Goal: Task Accomplishment & Management: Use online tool/utility

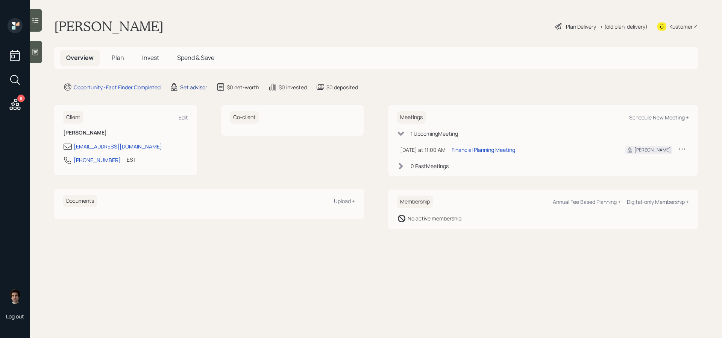
click at [192, 86] on div "Set advisor" at bounding box center [193, 87] width 27 height 8
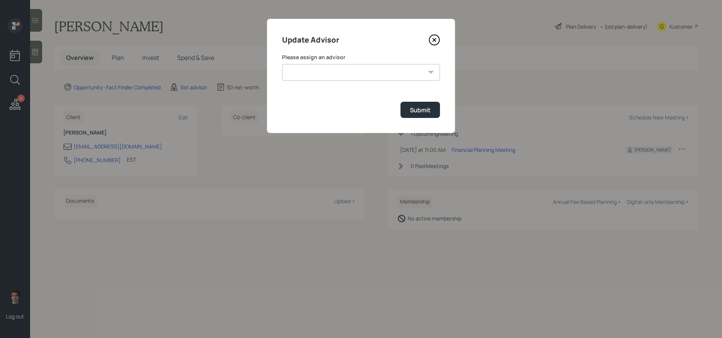
click at [325, 80] on select "Treva Nostdahl Jonah Coleman Tyler End Eric Schwartz Michael Russo Sami Boghos …" at bounding box center [361, 72] width 158 height 17
select select "59554aeb-d739-4552-90b9-0d27d70b4bf7"
click at [282, 64] on select "Treva Nostdahl Jonah Coleman Tyler End Eric Schwartz Michael Russo Sami Boghos …" at bounding box center [361, 72] width 158 height 17
click at [417, 120] on div "Update Advisor Please assign an advisor Treva Nostdahl Jonah Coleman Tyler End …" at bounding box center [361, 76] width 188 height 114
click at [417, 113] on div "Submit" at bounding box center [420, 110] width 21 height 8
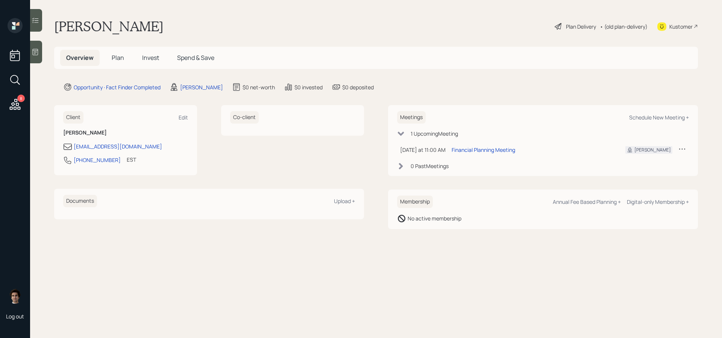
click at [32, 53] on icon at bounding box center [36, 52] width 8 height 8
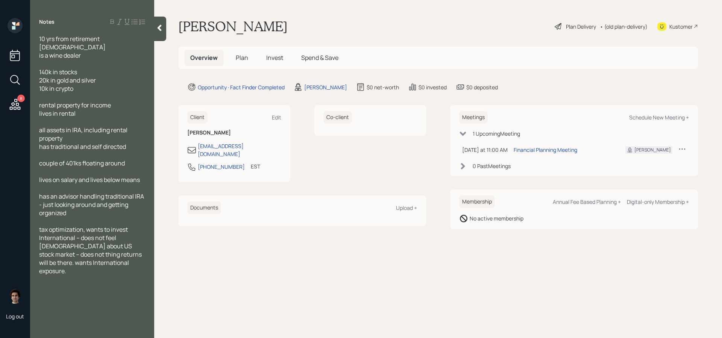
click at [159, 29] on icon at bounding box center [160, 28] width 8 height 8
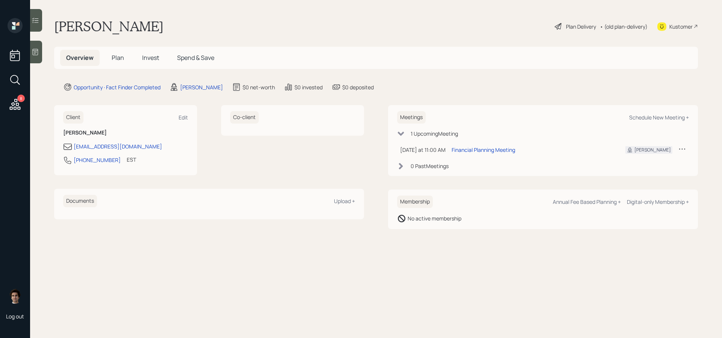
click at [36, 57] on div at bounding box center [36, 52] width 12 height 23
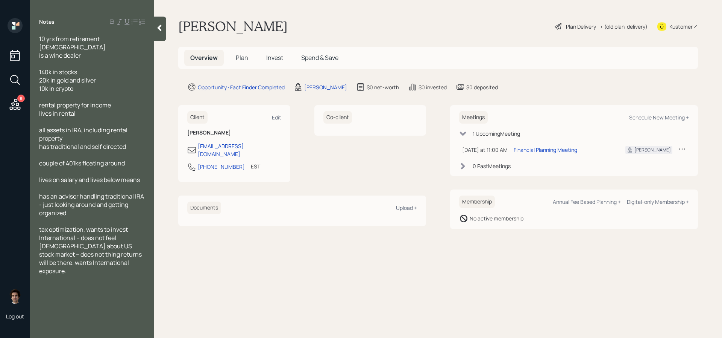
click at [241, 58] on span "Plan" at bounding box center [242, 57] width 12 height 8
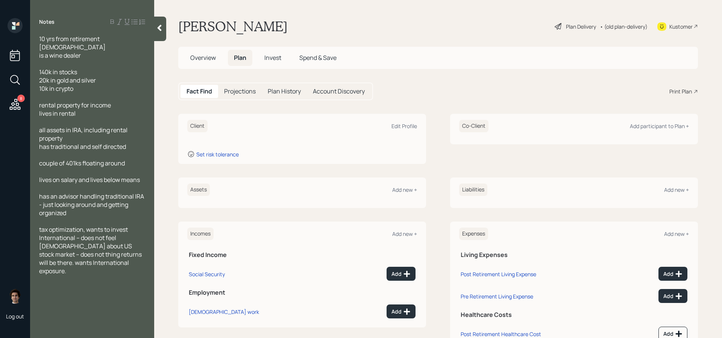
click at [560, 26] on icon at bounding box center [558, 26] width 9 height 9
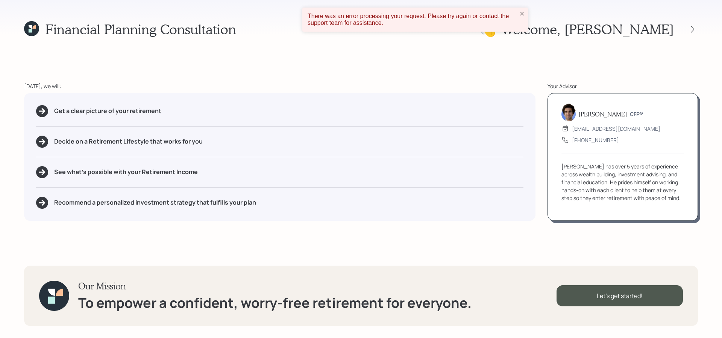
click at [514, 17] on div "There was an error processing your request. Please try again or contact the sup…" at bounding box center [413, 20] width 210 height 14
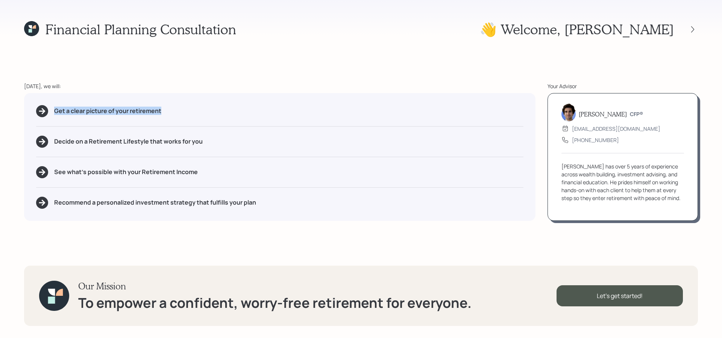
drag, startPoint x: 175, startPoint y: 114, endPoint x: 49, endPoint y: 116, distance: 126.1
click at [49, 116] on div "Get a clear picture of your retirement" at bounding box center [280, 111] width 488 height 12
click at [319, 174] on div "See what's possible with your Retirement Income" at bounding box center [280, 172] width 488 height 12
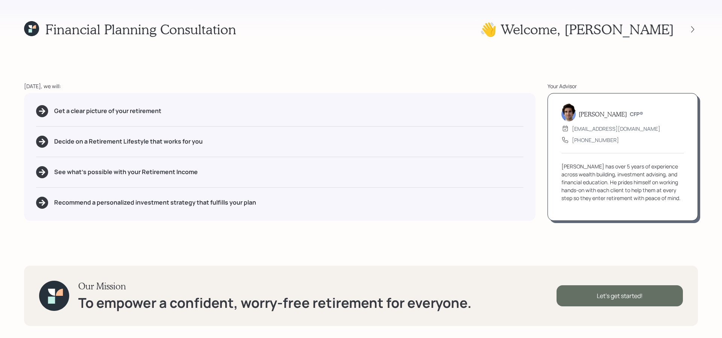
click at [628, 302] on div "Let's get started!" at bounding box center [620, 295] width 126 height 21
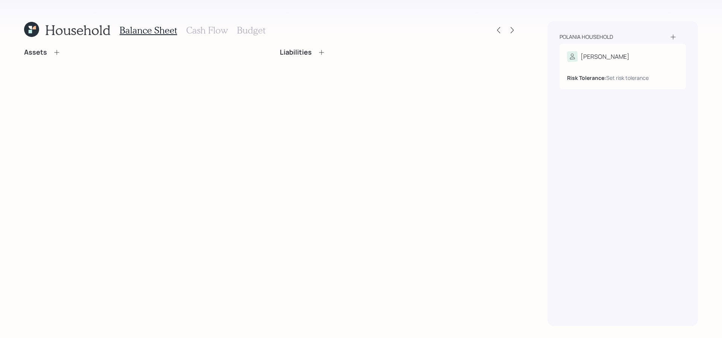
click at [672, 38] on icon at bounding box center [674, 37] width 8 height 8
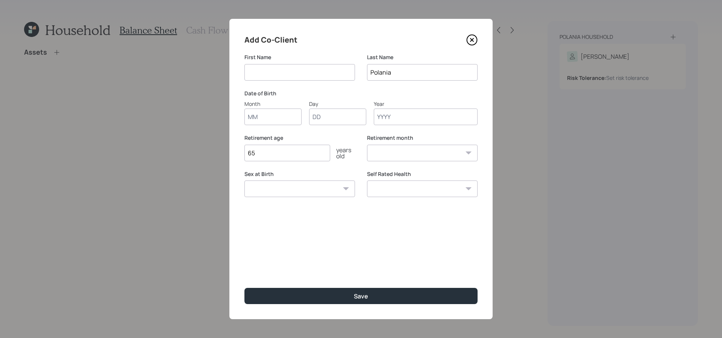
click at [277, 75] on input at bounding box center [300, 72] width 111 height 17
type input "Ed"
click at [281, 111] on input "Month" at bounding box center [273, 116] width 57 height 17
type input "08"
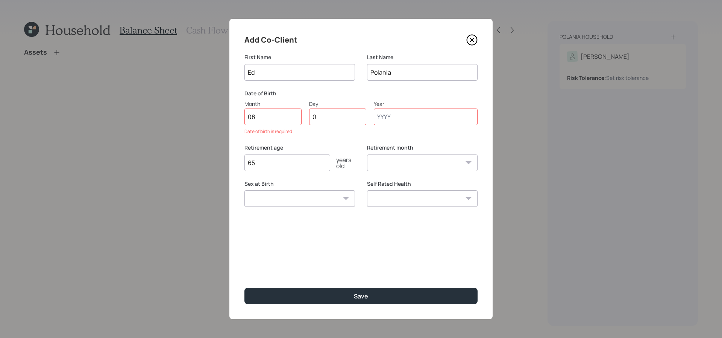
type input "01"
type input "1970"
select select "8"
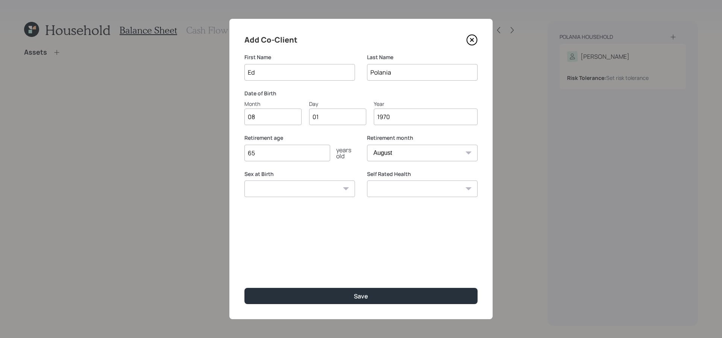
type input "1970"
click at [276, 161] on input "65" at bounding box center [288, 152] width 86 height 17
click at [276, 152] on input "65" at bounding box center [288, 152] width 86 height 17
type input "62"
click at [281, 195] on select "Male Female Other / Prefer not to say" at bounding box center [300, 188] width 111 height 17
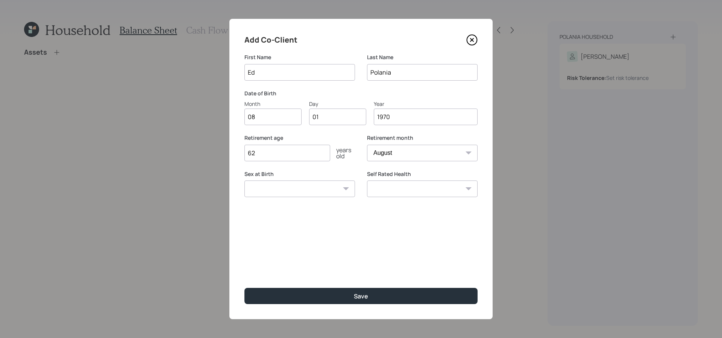
select select "male"
click at [245, 180] on select "Male Female Other / Prefer not to say" at bounding box center [300, 188] width 111 height 17
click at [473, 200] on div "Self Rated Health Excellent Very Good Good Fair Poor" at bounding box center [422, 188] width 111 height 36
click at [473, 192] on select "Excellent Very Good Good Fair Poor" at bounding box center [422, 188] width 111 height 17
select select "very_good"
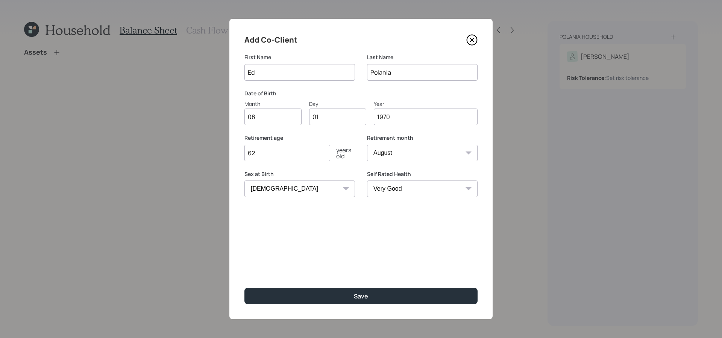
click at [367, 180] on select "Excellent Very Good Good Fair Poor" at bounding box center [422, 188] width 111 height 17
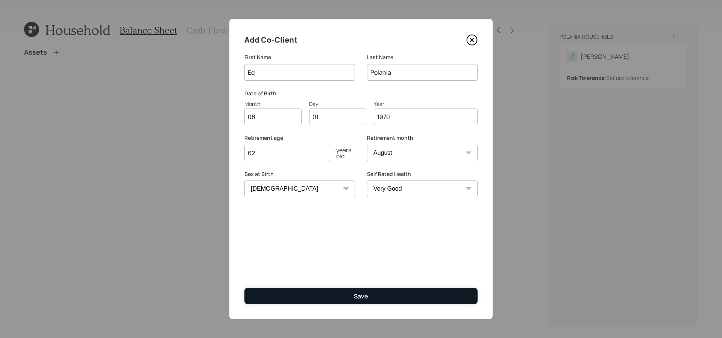
click at [363, 290] on button "Save" at bounding box center [361, 295] width 233 height 16
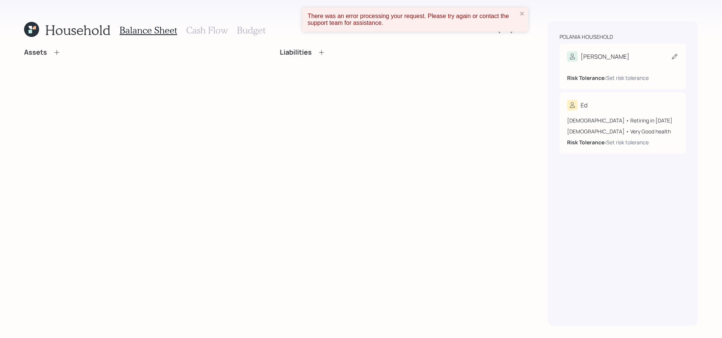
click at [672, 57] on icon at bounding box center [675, 57] width 8 height 8
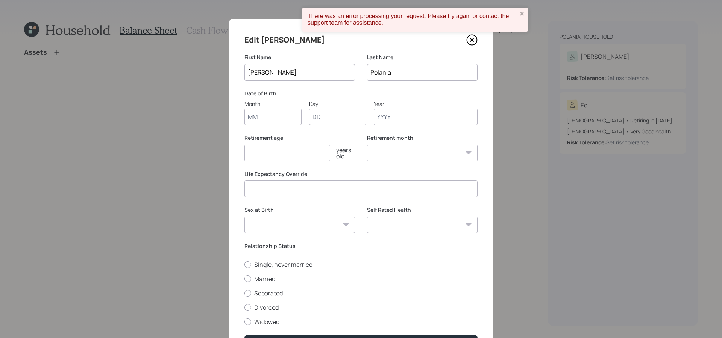
click at [257, 120] on input "Month" at bounding box center [273, 116] width 57 height 17
type input "08"
type input "01"
type input "1970"
select select "8"
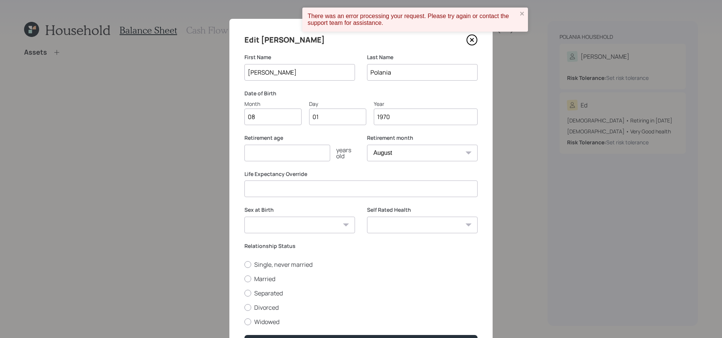
type input "1970"
click at [266, 160] on input "number" at bounding box center [288, 152] width 86 height 17
type input "62"
click at [271, 223] on select "Male Female Other / Prefer not to say" at bounding box center [300, 224] width 111 height 17
select select "male"
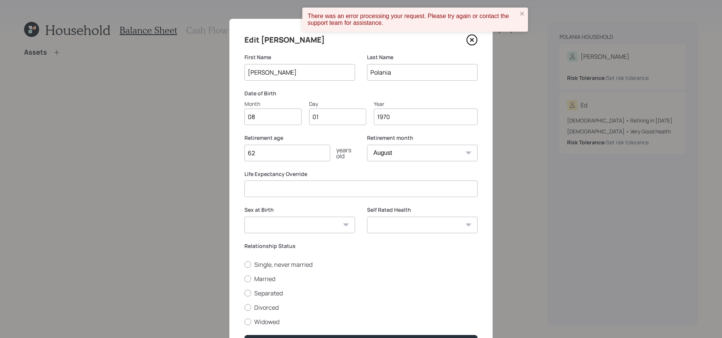
click at [245, 216] on select "Male Female Other / Prefer not to say" at bounding box center [300, 224] width 111 height 17
click at [413, 222] on select "Excellent Very Good Good Fair Poor" at bounding box center [422, 224] width 111 height 17
select select "very_good"
click at [367, 216] on select "Excellent Very Good Good Fair Poor" at bounding box center [422, 224] width 111 height 17
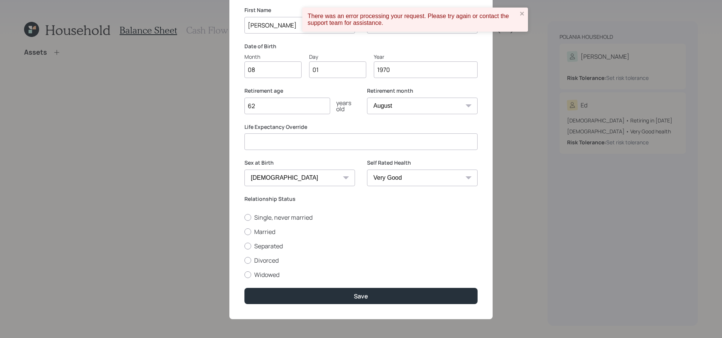
click at [240, 218] on div "Edit Edward First Name Edward Last Name Polania Date of Birth Month 08 Day 01 Y…" at bounding box center [361, 145] width 263 height 347
click at [249, 218] on div at bounding box center [248, 217] width 7 height 7
click at [245, 217] on input "Single, never married" at bounding box center [244, 217] width 0 height 0
radio input "true"
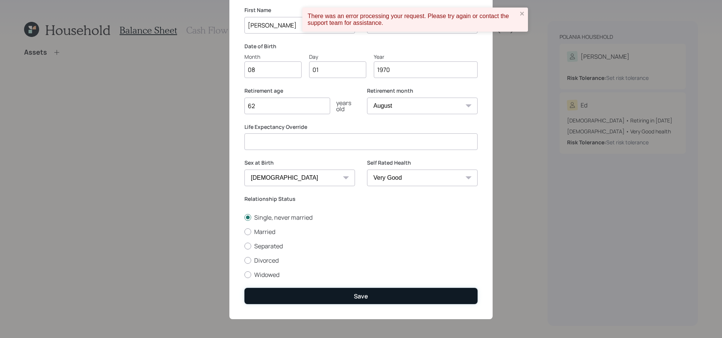
click at [341, 293] on button "Save" at bounding box center [361, 295] width 233 height 16
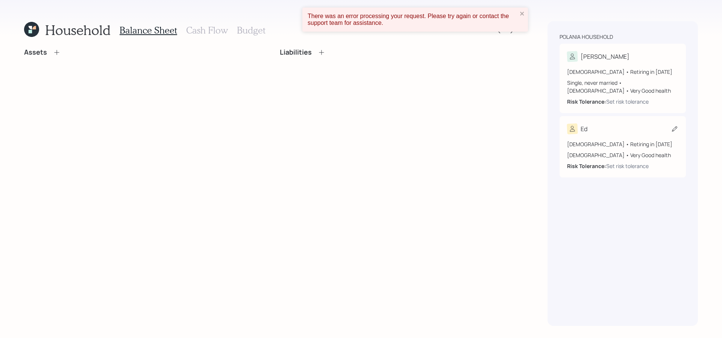
click at [674, 126] on icon at bounding box center [675, 129] width 8 height 8
select select "8"
select select "very_good"
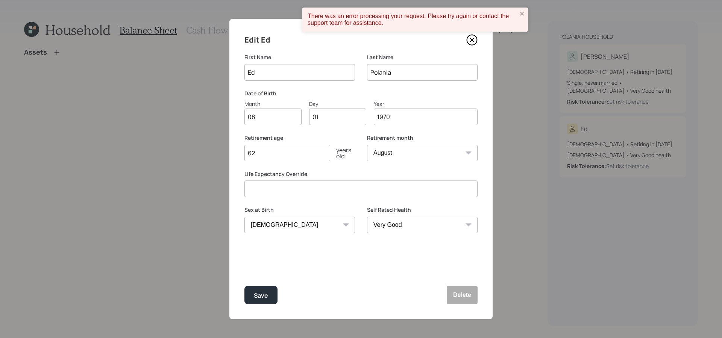
click at [480, 293] on div "Edit Ed First Name Ed Last Name Polania Date of Birth Month 08 Day 01 Year 1970…" at bounding box center [361, 169] width 263 height 300
click at [468, 294] on button "Delete" at bounding box center [462, 295] width 31 height 18
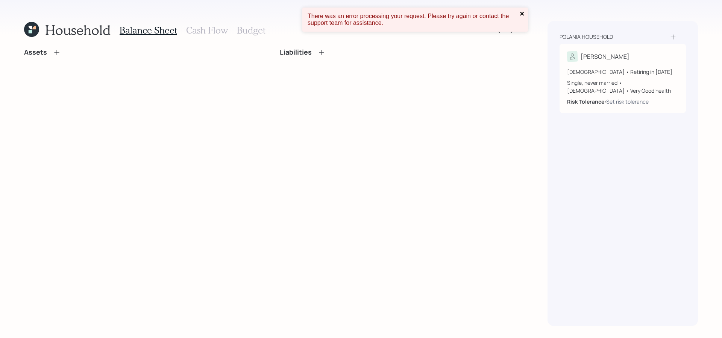
click at [521, 12] on icon "close" at bounding box center [522, 14] width 4 height 4
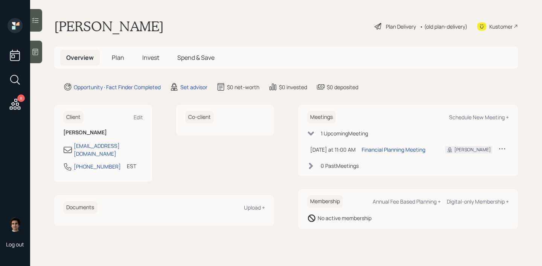
click at [504, 23] on div "Kustomer" at bounding box center [500, 27] width 23 height 8
click at [39, 52] on icon at bounding box center [36, 52] width 8 height 8
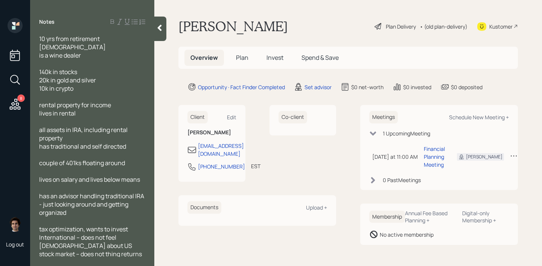
scroll to position [9, 0]
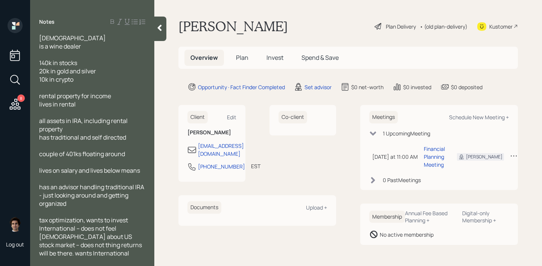
click at [159, 28] on icon at bounding box center [160, 28] width 4 height 6
click at [178, 28] on div "Edward Polania Plan Delivery • (old plan-delivery) Kustomer" at bounding box center [347, 26] width 339 height 17
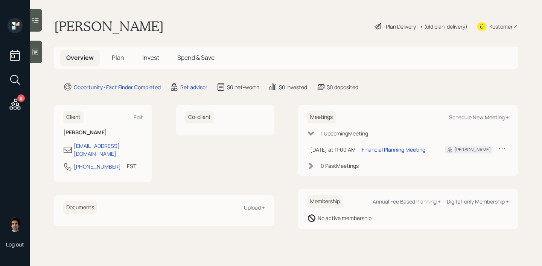
click at [126, 57] on h5 "Plan" at bounding box center [118, 58] width 24 height 16
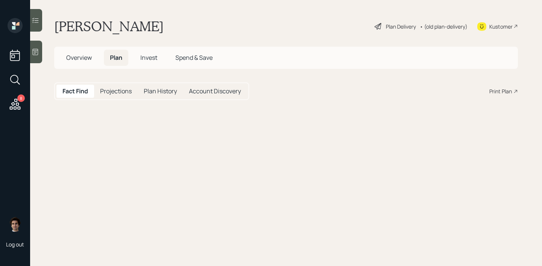
click at [114, 57] on span "Plan" at bounding box center [116, 57] width 12 height 8
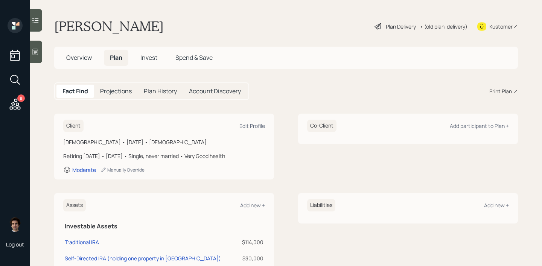
click at [497, 86] on div "Fact Find Projections Plan History Account Discovery Print Plan" at bounding box center [286, 91] width 464 height 18
click at [497, 94] on div "Print Plan" at bounding box center [500, 91] width 23 height 8
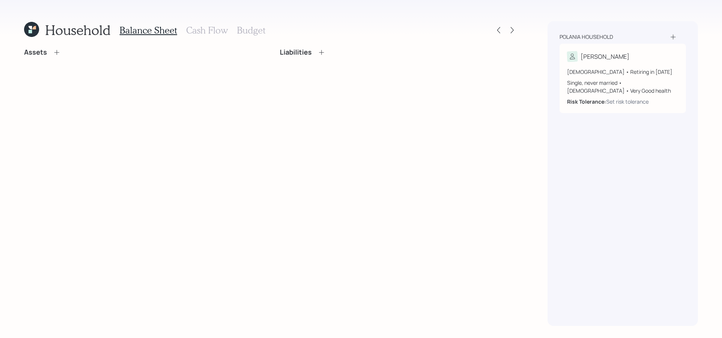
click at [58, 50] on icon at bounding box center [57, 53] width 8 height 8
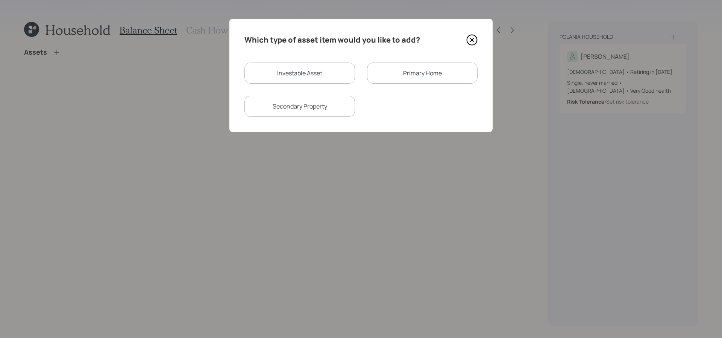
click at [283, 77] on div "Investable Asset" at bounding box center [300, 72] width 111 height 21
select select "taxable"
select select "balanced"
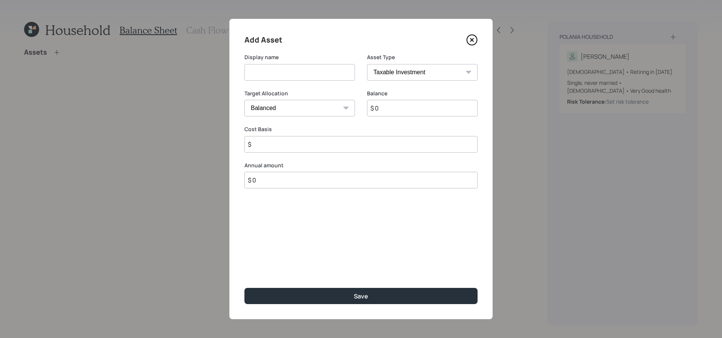
click at [385, 81] on div "Asset Type SEP IRA IRA Roth IRA 401(k) Roth 401(k) 403(b) Roth 403(b) 457(b) Ro…" at bounding box center [422, 71] width 111 height 36
click at [386, 76] on select "SEP IRA IRA Roth IRA 401(k) Roth 401(k) 403(b) Roth 403(b) 457(b) Roth 457(b) H…" at bounding box center [422, 72] width 111 height 17
select select "ira"
click at [367, 64] on select "SEP IRA IRA Roth IRA 401(k) Roth 401(k) 403(b) Roth 403(b) 457(b) Roth 457(b) H…" at bounding box center [422, 72] width 111 height 17
type input "$"
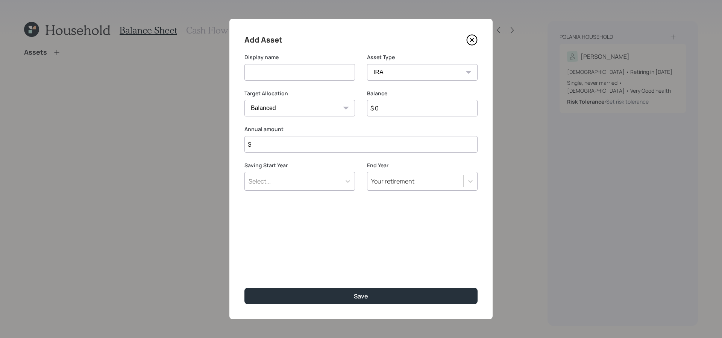
click at [303, 67] on input at bounding box center [300, 72] width 111 height 17
type input "Traditional IRA"
click at [463, 104] on input "$ 0" at bounding box center [422, 108] width 111 height 17
type input "$ 114,000"
click at [414, 138] on input "$" at bounding box center [361, 144] width 233 height 17
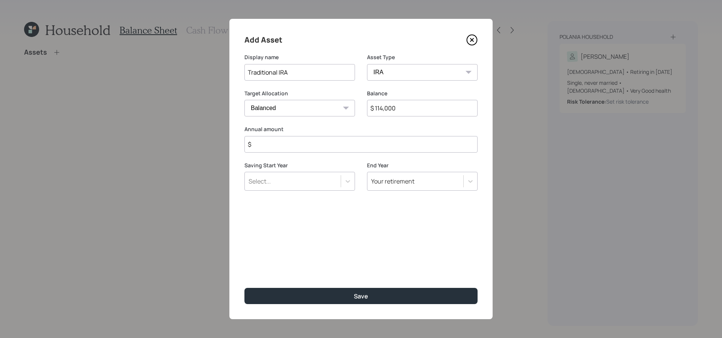
click at [415, 144] on input "$" at bounding box center [361, 144] width 233 height 17
type input "$ 8,000"
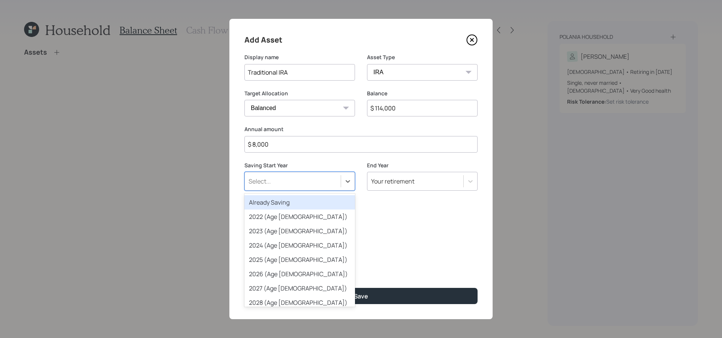
click at [318, 182] on div "Select..." at bounding box center [293, 181] width 96 height 13
click at [313, 204] on div "Already Saving" at bounding box center [300, 202] width 111 height 14
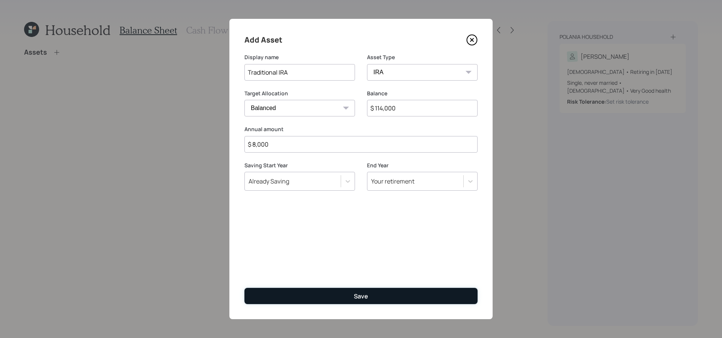
click at [424, 292] on button "Save" at bounding box center [361, 295] width 233 height 16
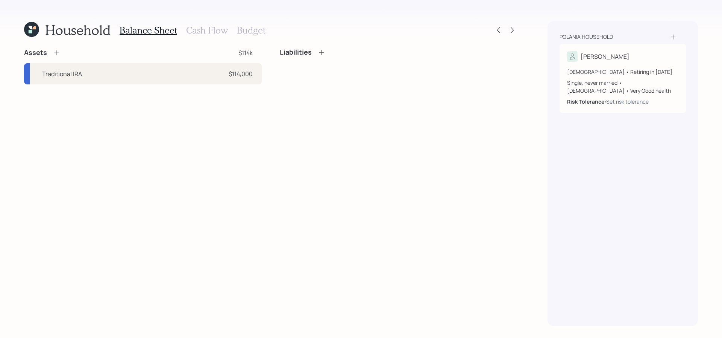
click at [55, 54] on icon at bounding box center [57, 53] width 8 height 8
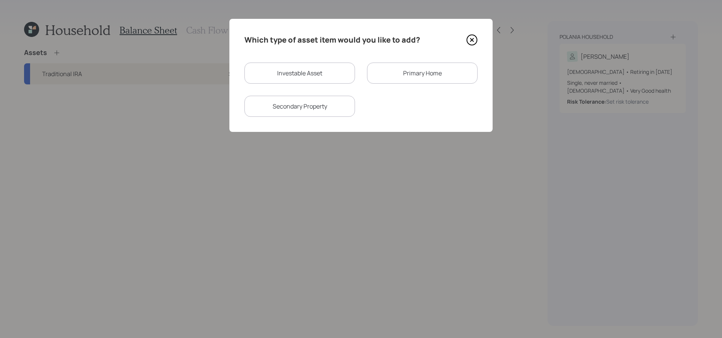
click at [339, 78] on div "Investable Asset" at bounding box center [300, 72] width 111 height 21
select select "taxable"
select select "balanced"
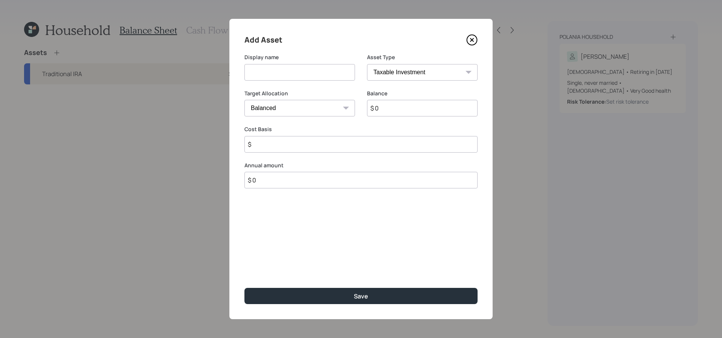
click at [422, 73] on select "SEP IRA IRA Roth IRA 401(k) Roth 401(k) 403(b) Roth 403(b) 457(b) Roth 457(b) H…" at bounding box center [422, 72] width 111 height 17
select select "ira"
click at [367, 64] on select "SEP IRA IRA Roth IRA 401(k) Roth 401(k) 403(b) Roth 403(b) 457(b) Roth 457(b) H…" at bounding box center [422, 72] width 111 height 17
type input "$"
click at [283, 59] on label "Display name" at bounding box center [300, 57] width 111 height 8
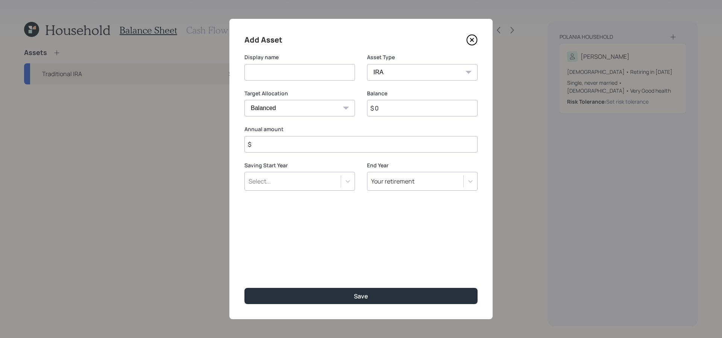
click at [283, 61] on div "Display name" at bounding box center [300, 66] width 111 height 27
click at [283, 72] on input at bounding box center [300, 72] width 111 height 17
type input "Self-Directed IRA"
click at [395, 110] on input "$ 0" at bounding box center [422, 108] width 111 height 17
drag, startPoint x: 398, startPoint y: 108, endPoint x: 352, endPoint y: 101, distance: 47.3
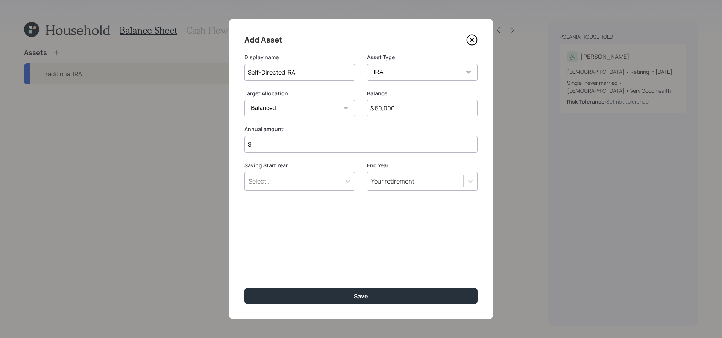
click at [352, 101] on div "Target Allocation Cash Conservative Balanced Aggressive Balance $ 50,000" at bounding box center [361, 108] width 233 height 36
type input "$ 57,000"
click at [333, 152] on input "$" at bounding box center [361, 144] width 233 height 17
type input "$ 0"
click at [339, 70] on input "Self-Directed IRA" at bounding box center [300, 72] width 111 height 17
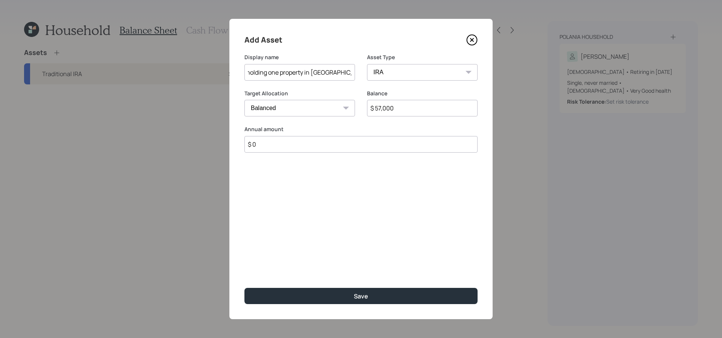
scroll to position [0, 55]
type input "Self-Directed IRA (holding one property in [GEOGRAPHIC_DATA])"
click at [245, 287] on button "Save" at bounding box center [361, 295] width 233 height 16
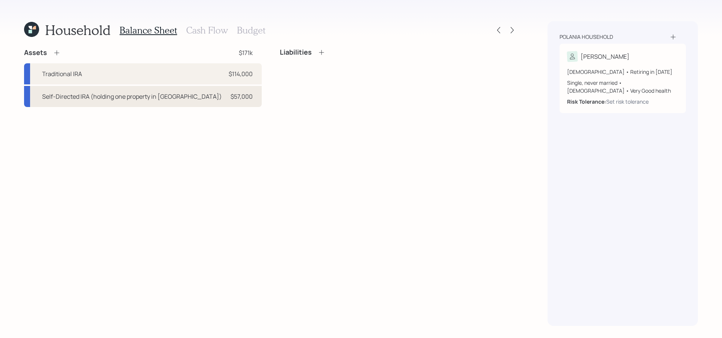
click at [168, 100] on div "Self-Directed IRA (holding one property in [GEOGRAPHIC_DATA])" at bounding box center [132, 96] width 180 height 9
select select "ira"
select select "balanced"
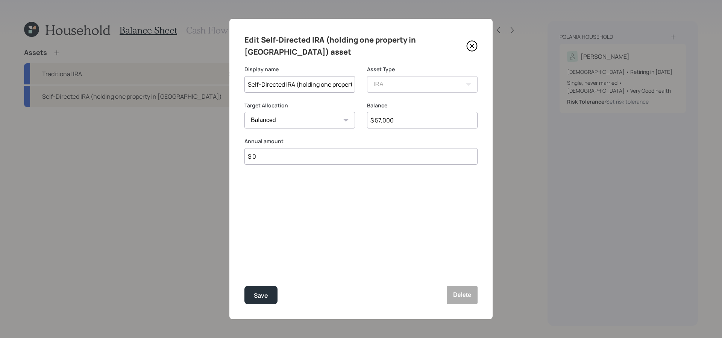
drag, startPoint x: 441, startPoint y: 119, endPoint x: 324, endPoint y: 119, distance: 117.0
click at [324, 119] on div "Target Allocation Cash Conservative Balanced Aggressive Balance $ 57,000" at bounding box center [361, 120] width 233 height 36
type input "$ 30,000"
click at [245, 286] on button "Save" at bounding box center [261, 295] width 33 height 18
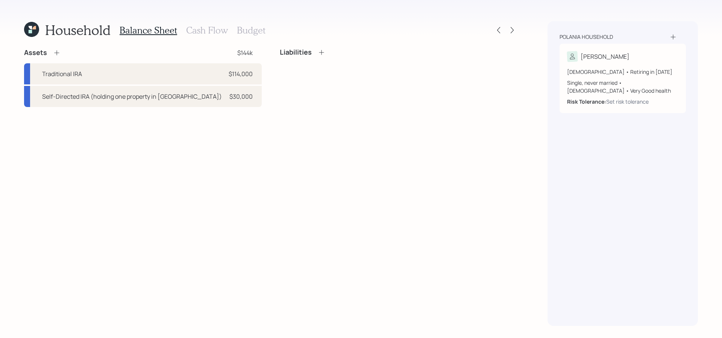
click at [55, 55] on icon at bounding box center [57, 53] width 8 height 8
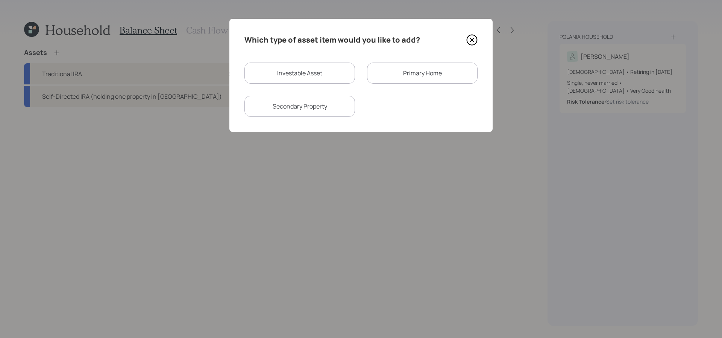
click at [335, 85] on div "Investable Asset Primary Home Secondary Property" at bounding box center [361, 89] width 233 height 54
click at [334, 81] on div "Investable Asset" at bounding box center [300, 72] width 111 height 21
select select "taxable"
select select "balanced"
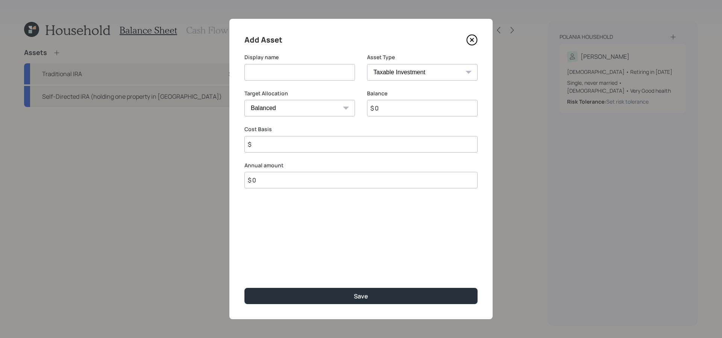
click at [363, 70] on div "Display name Asset Type SEP IRA IRA Roth IRA 401(k) Roth 401(k) 403(b) Roth 403…" at bounding box center [361, 71] width 233 height 36
click at [388, 76] on select "SEP IRA IRA Roth IRA 401(k) Roth 401(k) 403(b) Roth 403(b) 457(b) Roth 457(b) H…" at bounding box center [422, 72] width 111 height 17
select select "company_sponsored"
click at [367, 64] on select "SEP IRA IRA Roth IRA 401(k) Roth 401(k) 403(b) Roth 403(b) 457(b) Roth 457(b) H…" at bounding box center [422, 72] width 111 height 17
click at [326, 59] on label "Display name" at bounding box center [300, 57] width 111 height 8
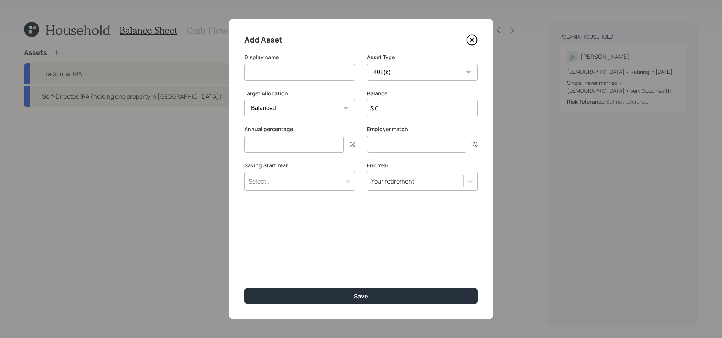
click at [325, 73] on input at bounding box center [300, 72] width 111 height 17
type input "Former 401k"
click at [417, 100] on input "$ 0" at bounding box center [422, 108] width 111 height 17
click at [414, 105] on input "$ 0" at bounding box center [422, 108] width 111 height 17
type input "$ 25,000"
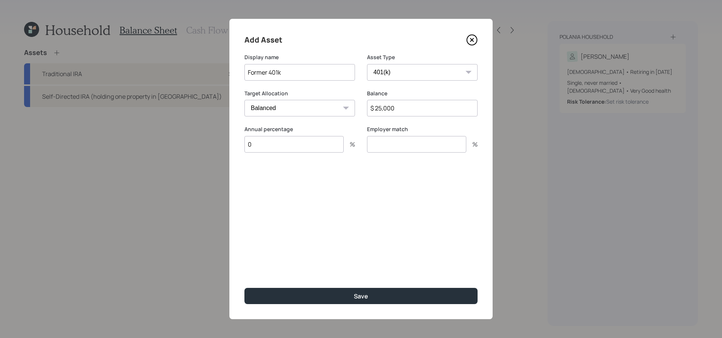
type input "0"
click at [245, 287] on button "Save" at bounding box center [361, 295] width 233 height 16
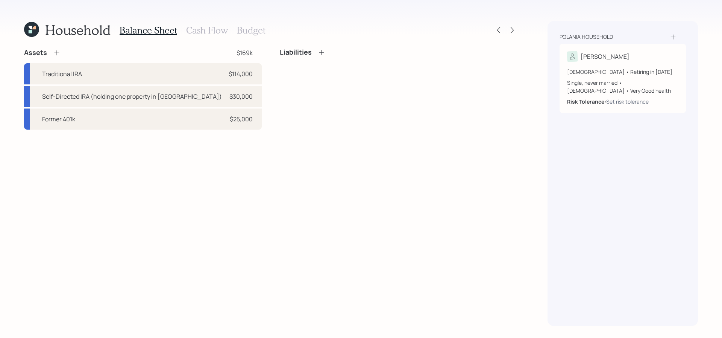
click at [57, 52] on icon at bounding box center [57, 53] width 8 height 8
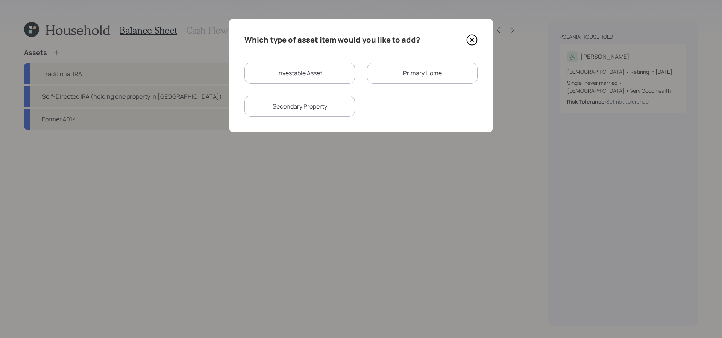
click at [280, 78] on div "Investable Asset" at bounding box center [300, 72] width 111 height 21
select select "taxable"
select select "balanced"
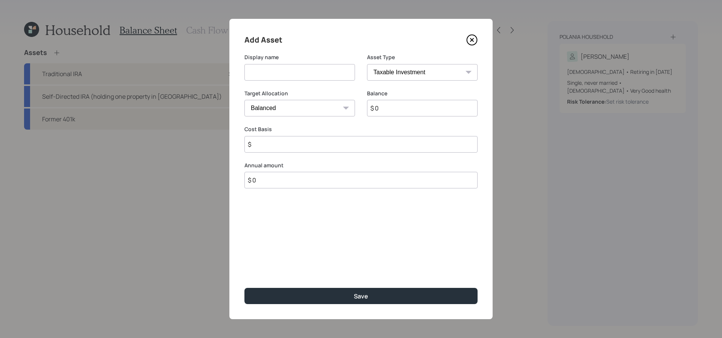
click at [345, 74] on input at bounding box center [300, 72] width 111 height 17
type input "Gold IRA"
click at [446, 73] on select "SEP IRA IRA Roth IRA 401(k) Roth 401(k) 403(b) Roth 403(b) 457(b) Roth 457(b) H…" at bounding box center [422, 72] width 111 height 17
select select "ira"
click at [367, 64] on select "SEP IRA IRA Roth IRA 401(k) Roth 401(k) 403(b) Roth 403(b) 457(b) Roth 457(b) H…" at bounding box center [422, 72] width 111 height 17
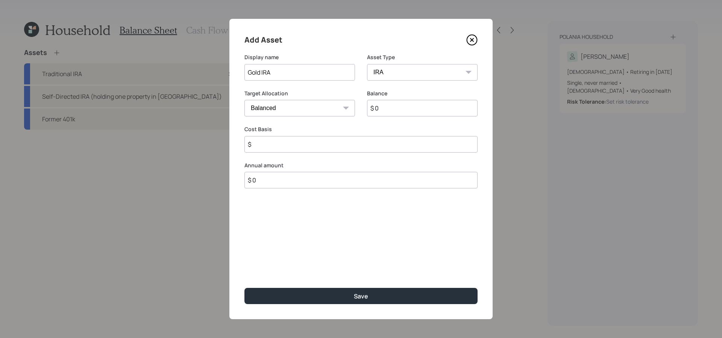
type input "$"
click at [403, 109] on input "$ 0" at bounding box center [422, 108] width 111 height 17
type input "$ 20,000"
type input "$ 0"
click at [245, 287] on button "Save" at bounding box center [361, 295] width 233 height 16
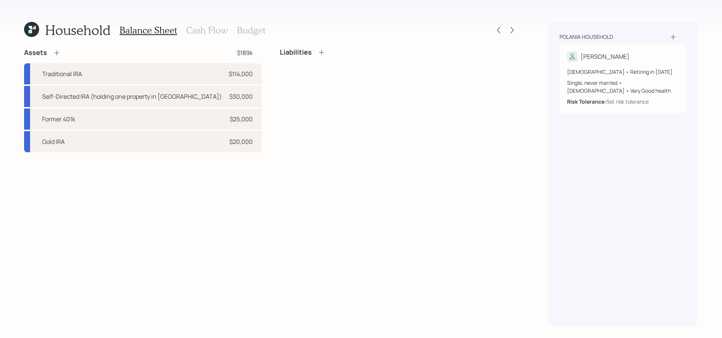
click at [58, 53] on icon at bounding box center [57, 53] width 8 height 8
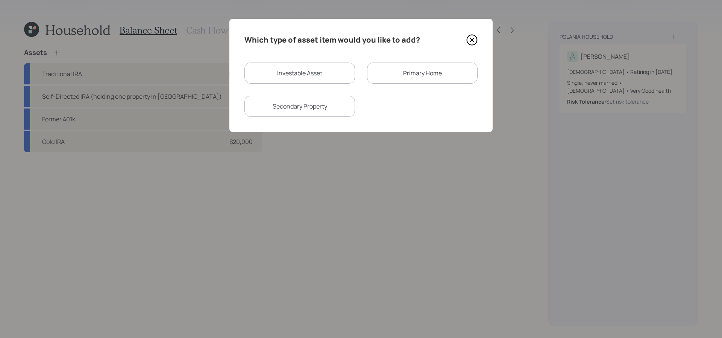
click at [303, 53] on div "Which type of asset item would you like to add? Investable Asset Primary Home S…" at bounding box center [361, 75] width 263 height 113
click at [301, 73] on div "Investable Asset" at bounding box center [300, 72] width 111 height 21
select select "taxable"
select select "balanced"
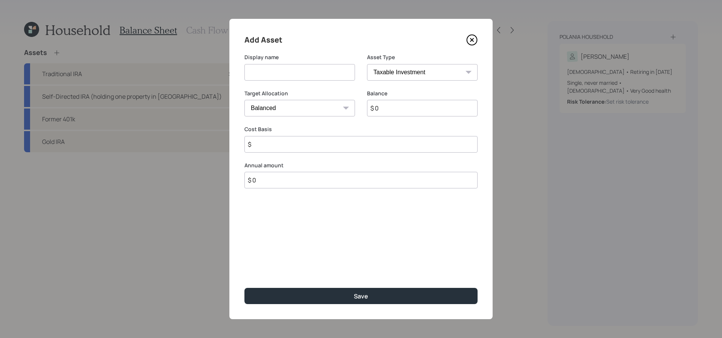
click at [338, 74] on input at bounding box center [300, 72] width 111 height 17
type input "Traditional IRA"
click at [437, 70] on select "SEP IRA IRA Roth IRA 401(k) Roth 401(k) 403(b) Roth 403(b) 457(b) Roth 457(b) H…" at bounding box center [422, 72] width 111 height 17
select select "ira"
click at [367, 64] on select "SEP IRA IRA Roth IRA 401(k) Roth 401(k) 403(b) Roth 403(b) 457(b) Roth 457(b) H…" at bounding box center [422, 72] width 111 height 17
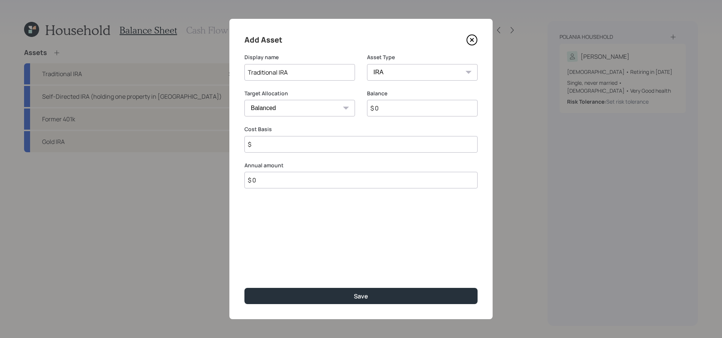
type input "$"
click at [407, 109] on input "$ 0" at bounding box center [422, 108] width 111 height 17
type input "$ 10,000"
type input "$ 0"
click at [327, 65] on input "Traditional IRA" at bounding box center [300, 72] width 111 height 17
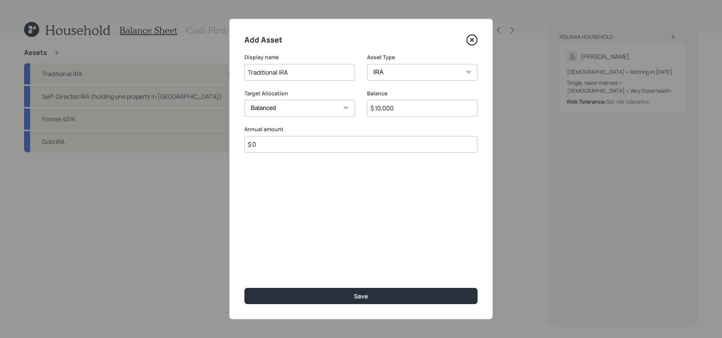
click at [327, 70] on input "Traditional IRA" at bounding box center [300, 72] width 111 height 17
type input "Traditional IRA (unknown custodian)"
click at [245, 287] on button "Save" at bounding box center [361, 295] width 233 height 16
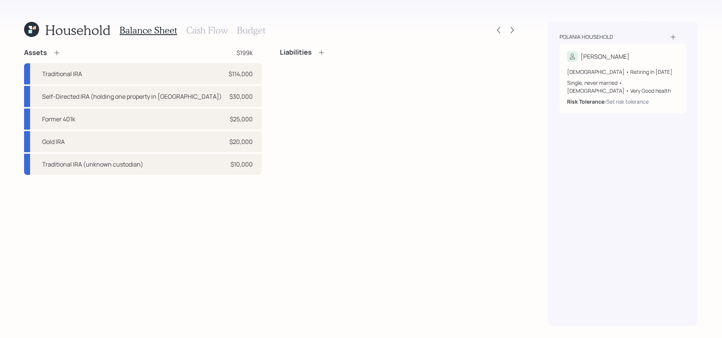
click at [58, 53] on icon at bounding box center [57, 53] width 8 height 8
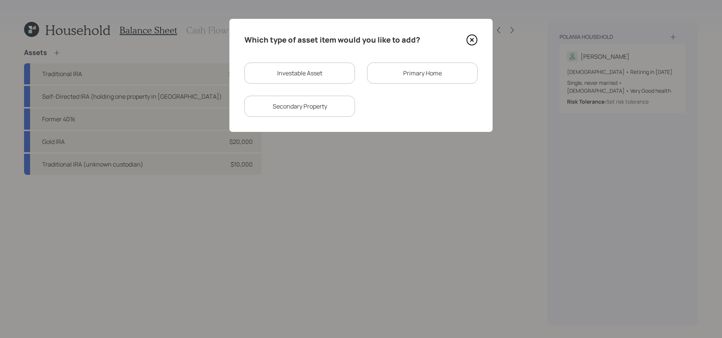
click at [325, 70] on div "Investable Asset" at bounding box center [300, 72] width 111 height 21
select select "taxable"
select select "balanced"
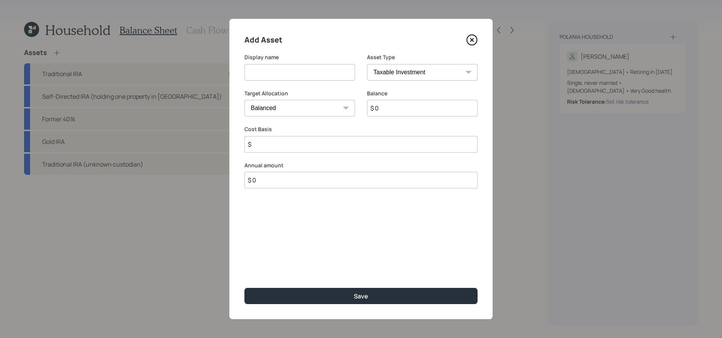
click at [450, 74] on select "SEP IRA IRA Roth IRA 401(k) Roth 401(k) 403(b) Roth 403(b) 457(b) Roth 457(b) H…" at bounding box center [422, 72] width 111 height 17
select select "ira"
click at [367, 64] on select "SEP IRA IRA Roth IRA 401(k) Roth 401(k) 403(b) Roth 403(b) 457(b) Roth 457(b) H…" at bounding box center [422, 72] width 111 height 17
type input "$"
click at [313, 71] on input at bounding box center [300, 72] width 111 height 17
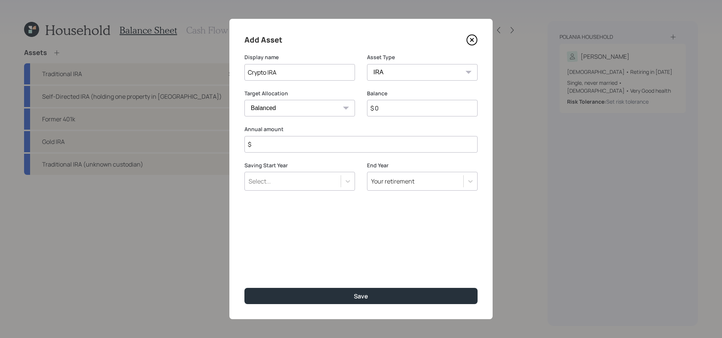
type input "Crypto IRA"
click at [457, 116] on div "Balance $ 0" at bounding box center [422, 108] width 111 height 36
click at [457, 116] on input "$ 0" at bounding box center [422, 108] width 111 height 17
type input "$ 8,000"
type input "$ 0"
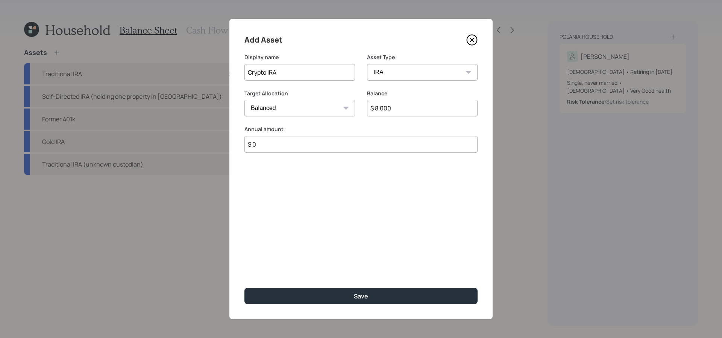
click at [245, 287] on button "Save" at bounding box center [361, 295] width 233 height 16
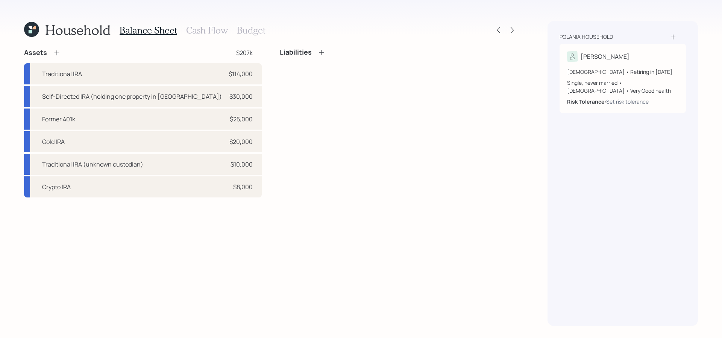
click at [58, 49] on icon at bounding box center [57, 53] width 8 height 8
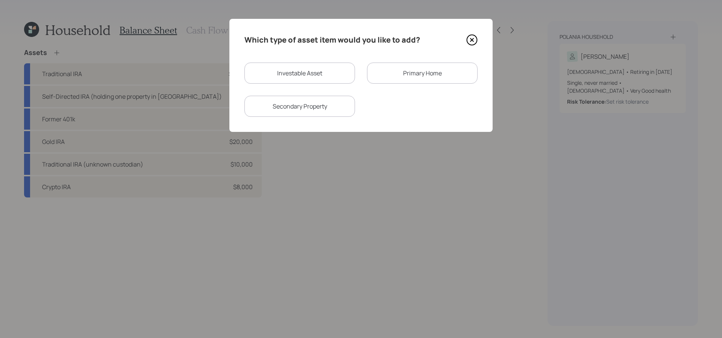
click at [307, 82] on div "Investable Asset" at bounding box center [300, 72] width 111 height 21
select select "taxable"
select select "balanced"
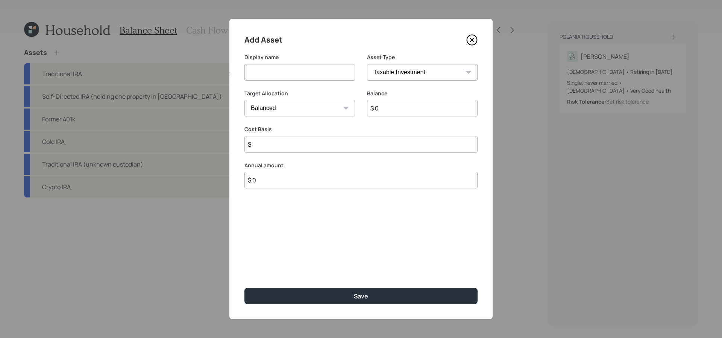
click at [451, 67] on select "SEP IRA IRA Roth IRA 401(k) Roth 401(k) 403(b) Roth 403(b) 457(b) Roth 457(b) H…" at bounding box center [422, 72] width 111 height 17
select select "roth_ira"
click at [367, 64] on select "SEP IRA IRA Roth IRA 401(k) Roth 401(k) 403(b) Roth 403(b) 457(b) Roth 457(b) H…" at bounding box center [422, 72] width 111 height 17
type input "$"
click at [264, 91] on label "Target Allocation" at bounding box center [300, 94] width 111 height 8
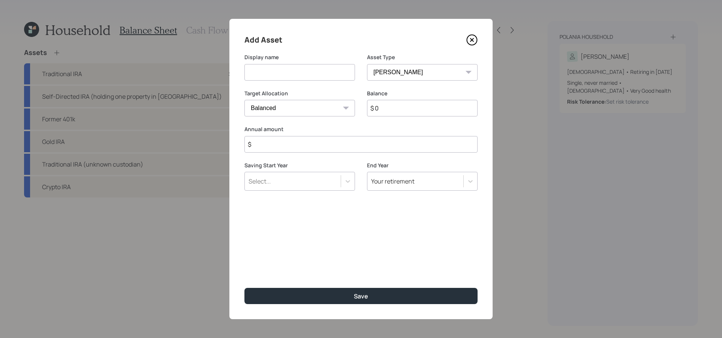
click at [283, 71] on input at bounding box center [300, 72] width 111 height 17
type input "Roth IRA"
click at [427, 122] on div "Balance $ 0" at bounding box center [422, 108] width 111 height 36
click at [426, 113] on input "$ 0" at bounding box center [422, 108] width 111 height 17
type input "$ 8,000"
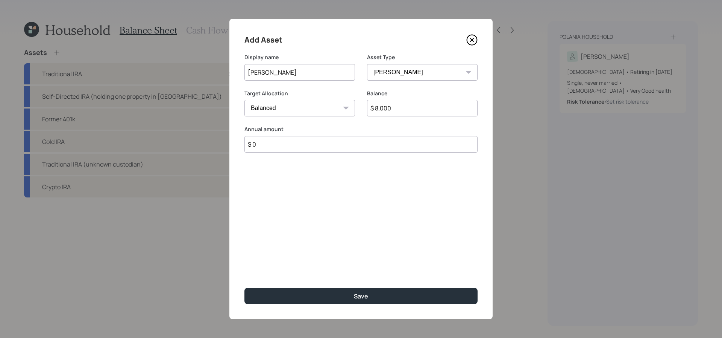
type input "$ 0"
click at [245, 287] on button "Save" at bounding box center [361, 295] width 233 height 16
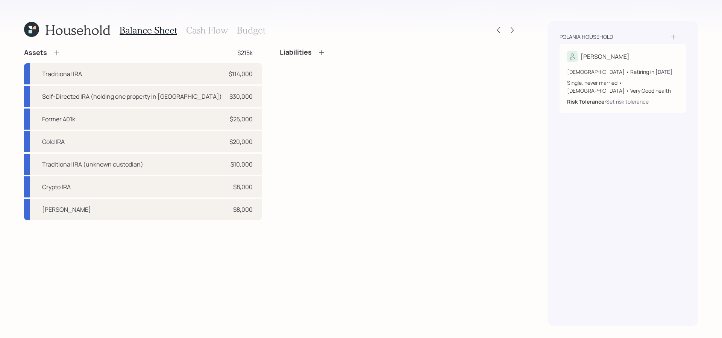
click at [56, 51] on icon at bounding box center [57, 53] width 8 height 8
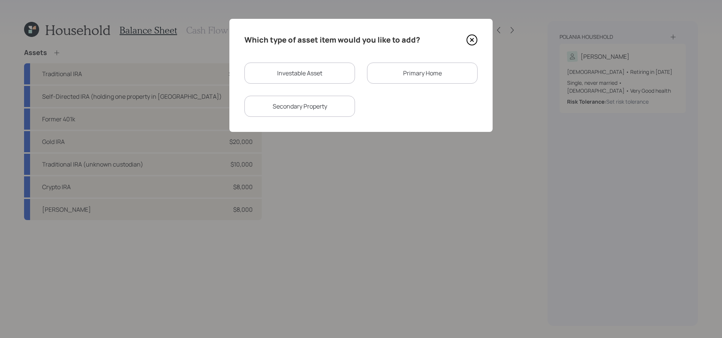
click at [308, 73] on div "Investable Asset" at bounding box center [300, 72] width 111 height 21
select select "taxable"
select select "balanced"
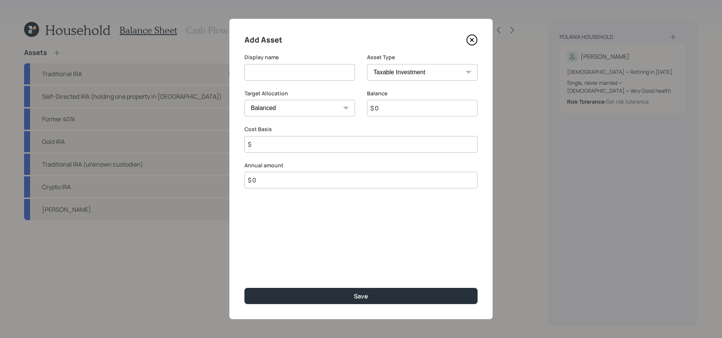
click at [309, 71] on input at bounding box center [300, 72] width 111 height 17
click at [409, 72] on select "SEP IRA IRA Roth IRA 401(k) Roth 401(k) 403(b) Roth 403(b) 457(b) Roth 457(b) H…" at bounding box center [422, 72] width 111 height 17
select select "emergency_fund"
click at [367, 64] on select "SEP IRA IRA Roth IRA 401(k) Roth 401(k) 403(b) Roth 403(b) 457(b) Roth 457(b) H…" at bounding box center [422, 72] width 111 height 17
click at [278, 65] on input at bounding box center [300, 72] width 111 height 17
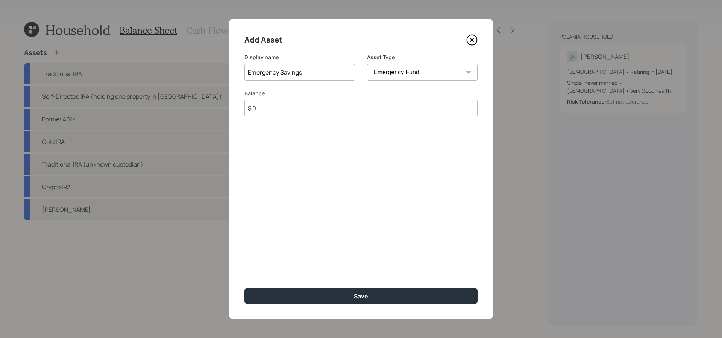
type input "Emergency Savings"
click at [262, 111] on input "$ 0" at bounding box center [361, 108] width 233 height 17
type input "$ 5,000"
click at [245, 287] on button "Save" at bounding box center [361, 295] width 233 height 16
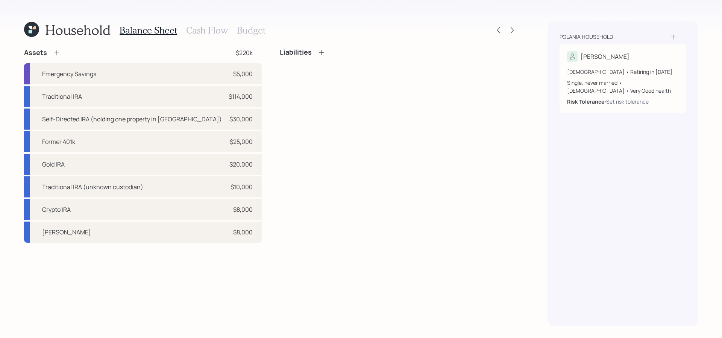
click at [201, 30] on h3 "Cash Flow" at bounding box center [207, 30] width 42 height 11
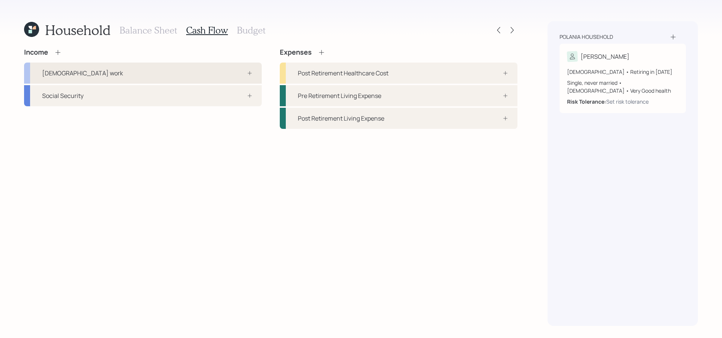
click at [121, 66] on div "Full-time work" at bounding box center [143, 72] width 238 height 21
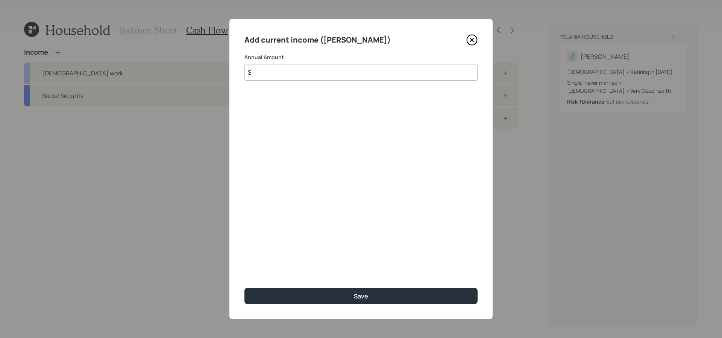
click at [324, 71] on input "$" at bounding box center [361, 72] width 233 height 17
type input "$ 60,000"
click at [245, 287] on button "Save" at bounding box center [361, 295] width 233 height 16
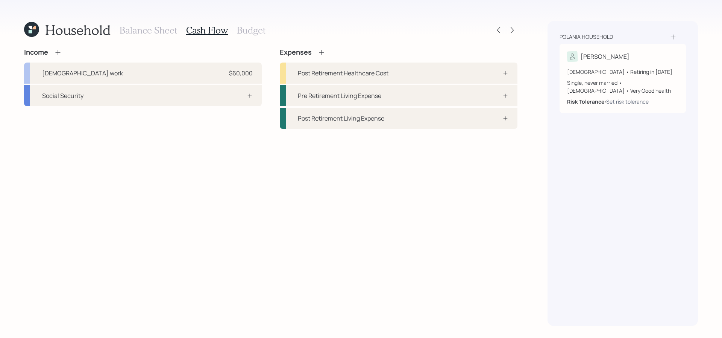
click at [65, 56] on div "Income" at bounding box center [143, 52] width 238 height 8
click at [57, 53] on icon at bounding box center [58, 53] width 8 height 8
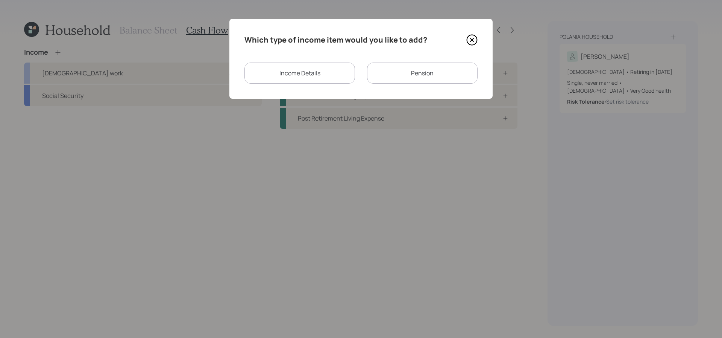
click at [328, 80] on div "Income Details" at bounding box center [300, 72] width 111 height 21
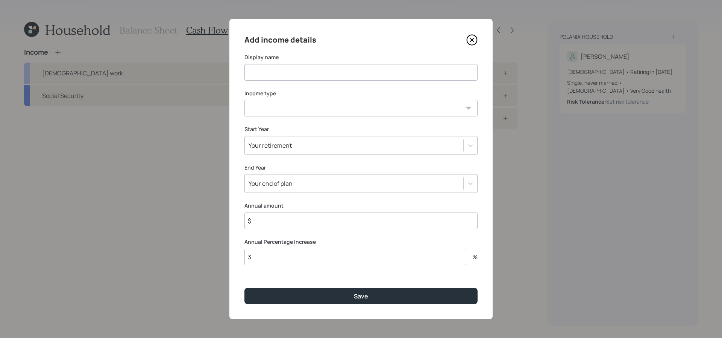
click at [333, 68] on input at bounding box center [361, 72] width 233 height 17
drag, startPoint x: 306, startPoint y: 72, endPoint x: 147, endPoint y: 58, distance: 158.7
click at [147, 58] on div "Add income details Display name Side job Income type Full-time work Part-time w…" at bounding box center [361, 169] width 722 height 338
type input "Side job"
click at [310, 99] on div "Income type Full-time work Part-time work Self employment Other" at bounding box center [361, 103] width 233 height 27
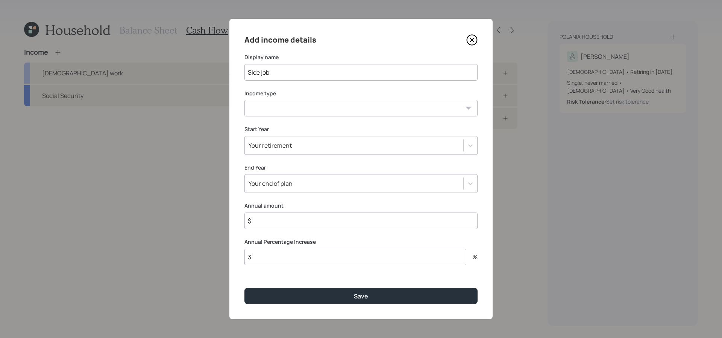
click at [310, 109] on select "Full-time work Part-time work Self employment Other" at bounding box center [361, 108] width 233 height 17
select select "other"
click at [245, 100] on select "Full-time work Part-time work Self employment Other" at bounding box center [361, 108] width 233 height 17
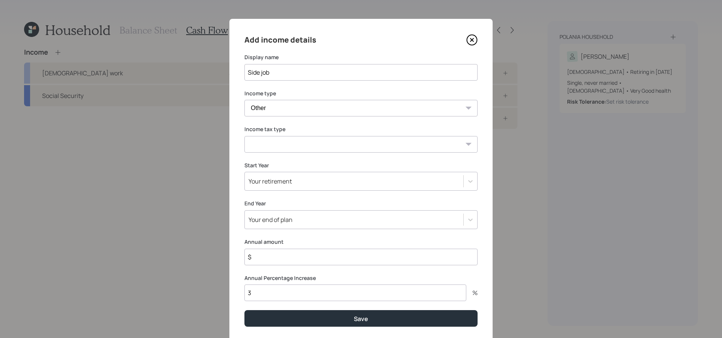
click at [310, 140] on select "Tax-free Earned Self Employment Alimony Royalties Pension / Annuity Interest Di…" at bounding box center [361, 144] width 233 height 17
select select "tax_free"
click at [245, 136] on select "Tax-free Earned Self Employment Alimony Royalties Pension / Annuity Interest Di…" at bounding box center [361, 144] width 233 height 17
click at [310, 163] on label "Start Year" at bounding box center [361, 165] width 233 height 8
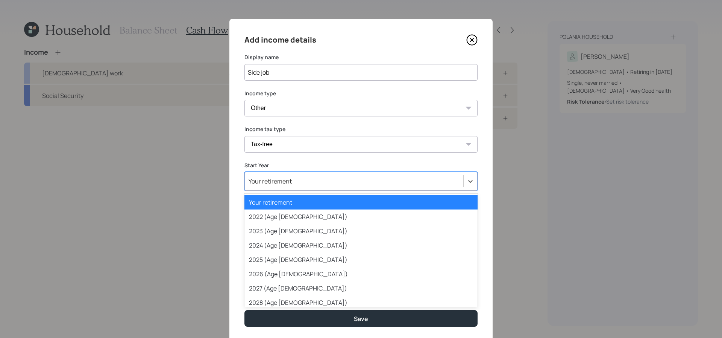
click at [310, 179] on div "Your retirement" at bounding box center [354, 181] width 219 height 13
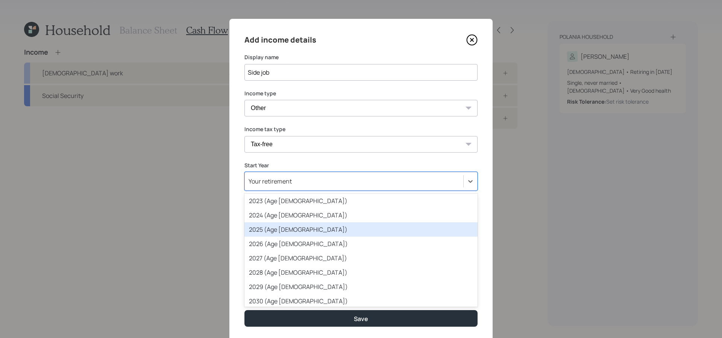
scroll to position [31, 0]
click at [330, 233] on div "2025 (Age 55)" at bounding box center [361, 228] width 233 height 14
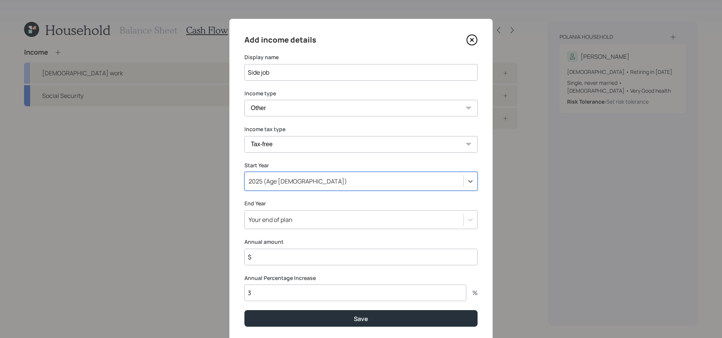
click at [333, 209] on div "End Year Your end of plan" at bounding box center [361, 213] width 233 height 29
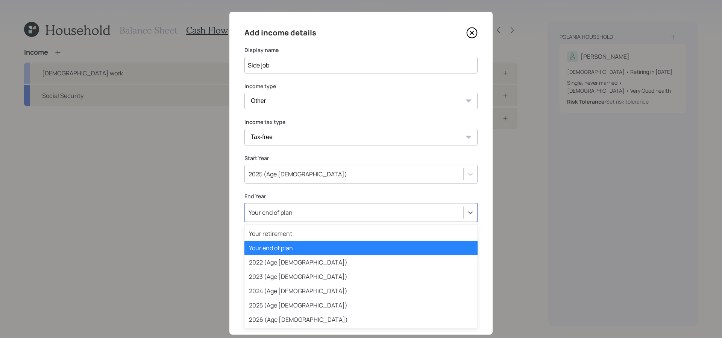
click at [333, 222] on div "Add income details Display name Side job Income type Full-time work Part-time w…" at bounding box center [361, 173] width 263 height 322
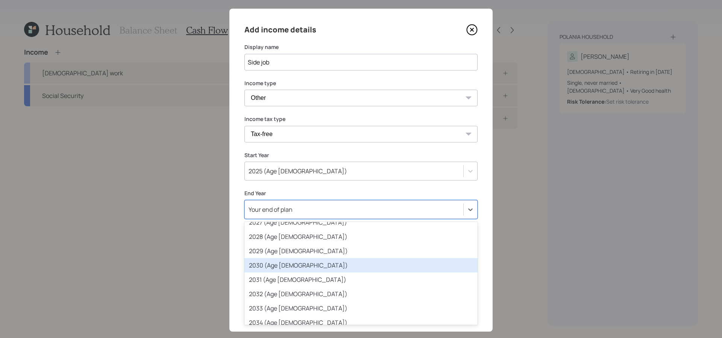
scroll to position [111, 0]
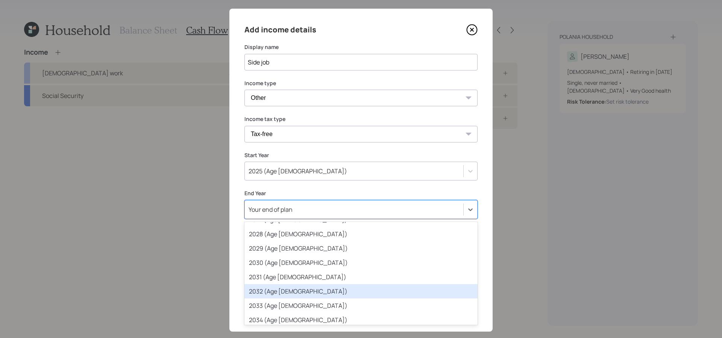
click at [340, 291] on div "2032 (Age 62)" at bounding box center [361, 291] width 233 height 14
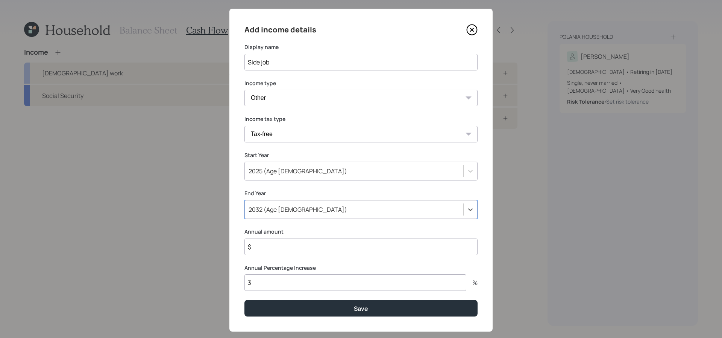
click at [298, 243] on input "$" at bounding box center [361, 246] width 233 height 17
type input "$ 100,000"
drag, startPoint x: 276, startPoint y: 277, endPoint x: 208, endPoint y: 277, distance: 68.1
click at [208, 277] on div "Add income details Display name Side job Income type Full-time work Part-time w…" at bounding box center [361, 169] width 722 height 338
type input "0"
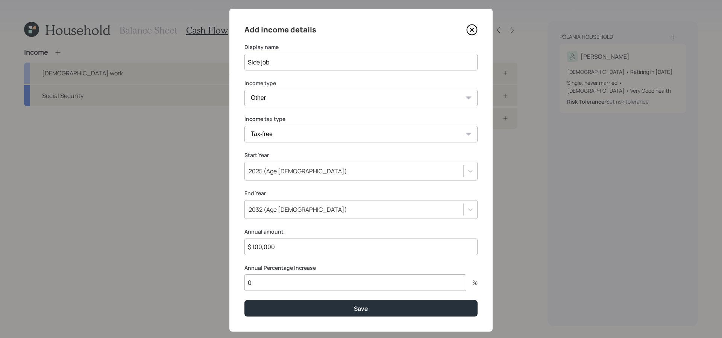
click at [245, 300] on button "Save" at bounding box center [361, 308] width 233 height 16
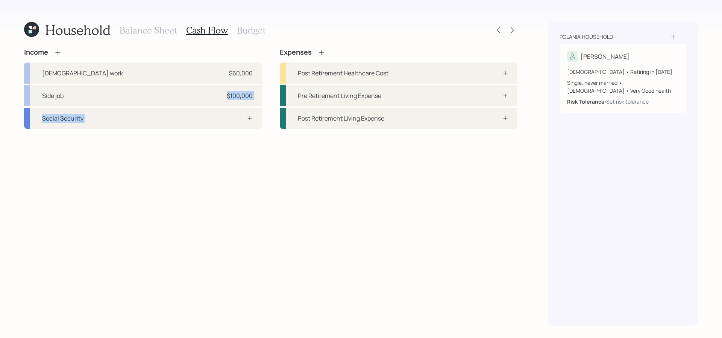
drag, startPoint x: 166, startPoint y: 93, endPoint x: 163, endPoint y: 144, distance: 52.0
click at [163, 144] on div "Income Full-time work $60,000 Side job $100,000 Social Security Expenses Post R…" at bounding box center [271, 186] width 494 height 277
click at [131, 120] on div "Social Security" at bounding box center [143, 118] width 238 height 21
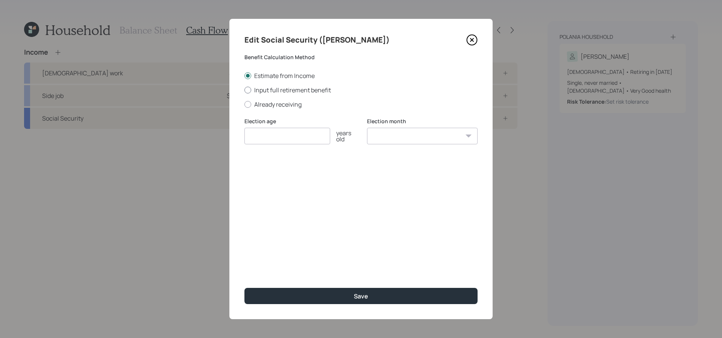
click at [308, 87] on label "Input full retirement benefit" at bounding box center [361, 90] width 233 height 8
click at [245, 90] on input "Input full retirement benefit" at bounding box center [244, 90] width 0 height 0
radio input "true"
click at [314, 134] on input "number" at bounding box center [288, 136] width 86 height 17
click at [282, 70] on div "Benefit Calculation Method Estimate from Income Input full retirement benefit A…" at bounding box center [361, 80] width 233 height 55
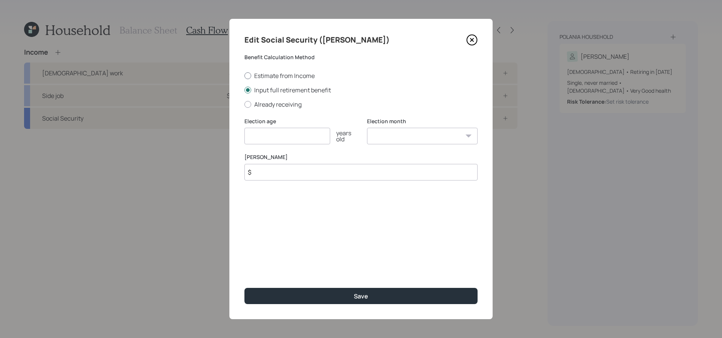
click at [282, 72] on label "Estimate from Income" at bounding box center [361, 75] width 233 height 8
click at [245, 75] on input "Estimate from Income" at bounding box center [244, 75] width 0 height 0
radio input "true"
click at [281, 135] on input "number" at bounding box center [288, 136] width 86 height 17
type input "62"
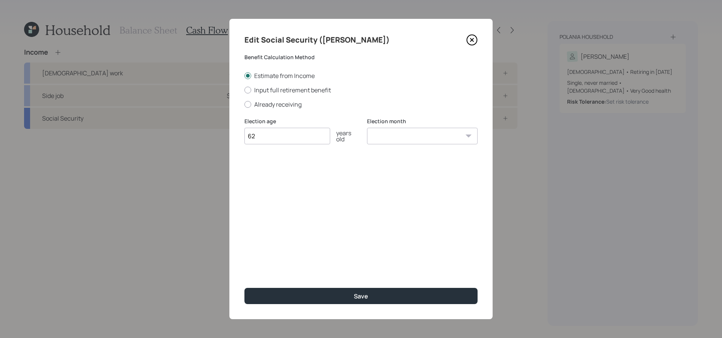
click at [392, 137] on select "January February March April May June July August September October November De…" at bounding box center [422, 136] width 111 height 17
select select "8"
click at [367, 128] on select "January February March April May June July August September October November De…" at bounding box center [422, 136] width 111 height 17
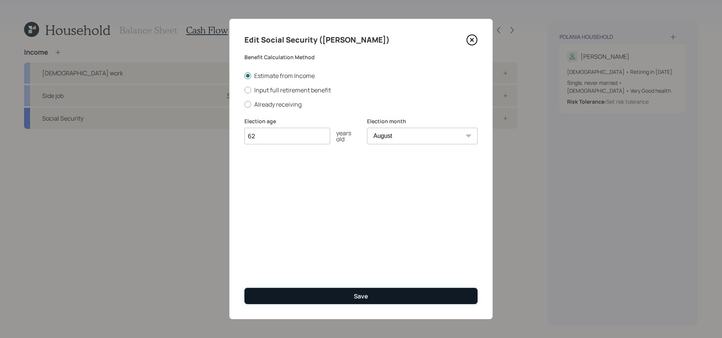
click at [405, 292] on button "Save" at bounding box center [361, 295] width 233 height 16
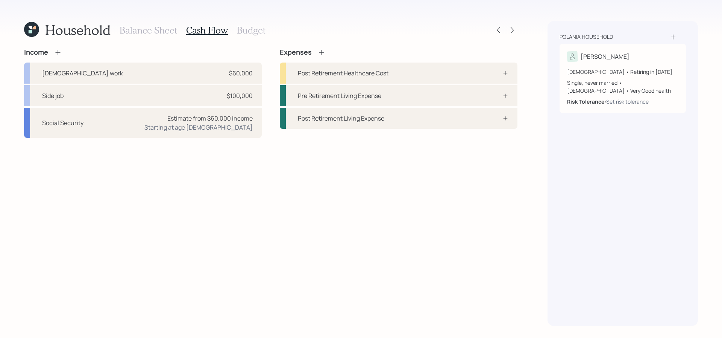
click at [319, 53] on icon at bounding box center [322, 53] width 8 height 8
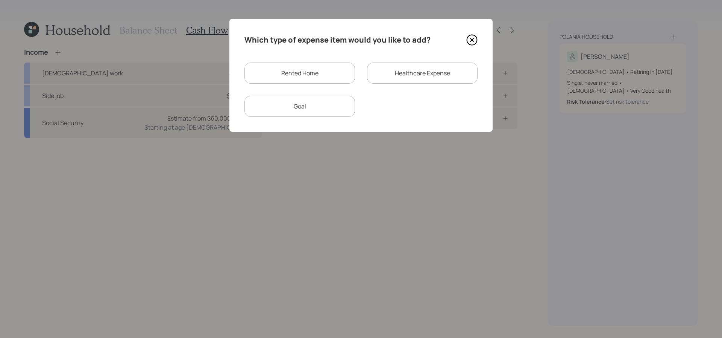
click at [314, 76] on div "Rented Home" at bounding box center [300, 72] width 111 height 21
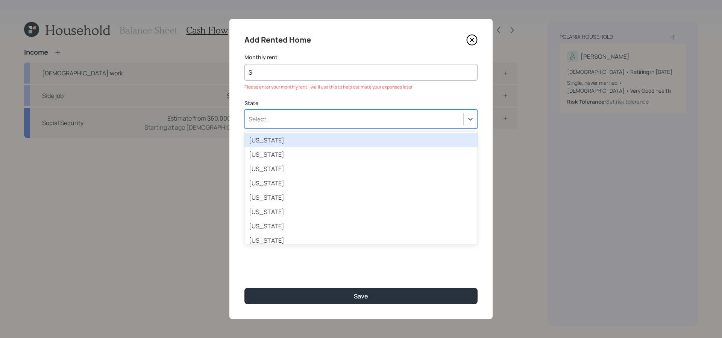
click at [299, 107] on div "State option Alabama focused, 1 of 51. 51 results available. Use Up and Down to…" at bounding box center [361, 113] width 233 height 29
type input "new"
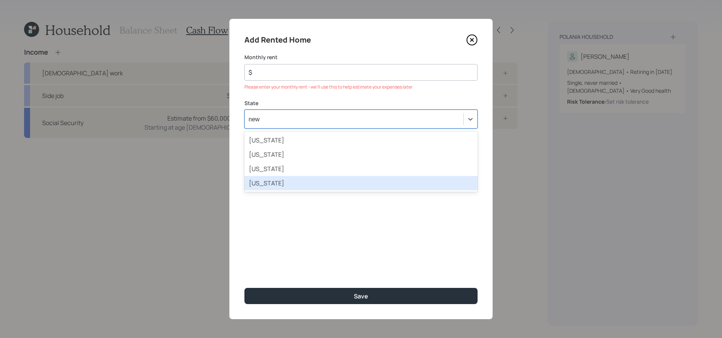
click at [320, 180] on div "New York" at bounding box center [361, 183] width 233 height 14
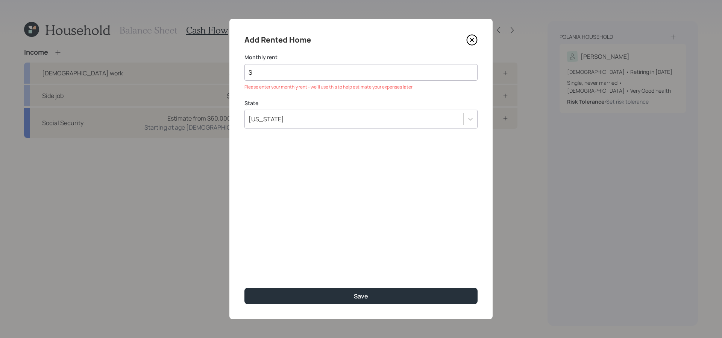
click at [324, 68] on input "$" at bounding box center [358, 72] width 220 height 9
click at [324, 70] on input "$" at bounding box center [358, 72] width 220 height 9
type input "$ 800"
click at [245, 287] on button "Save" at bounding box center [361, 295] width 233 height 16
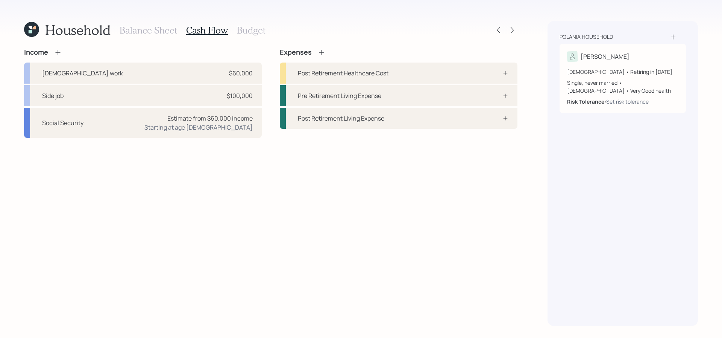
click at [323, 54] on icon at bounding box center [322, 53] width 8 height 8
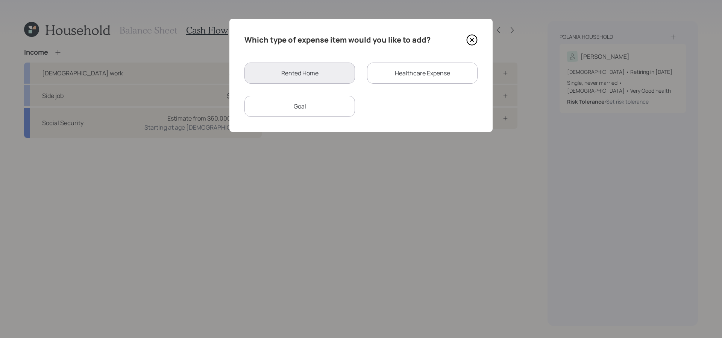
click at [325, 76] on div "Rented Home" at bounding box center [300, 72] width 111 height 21
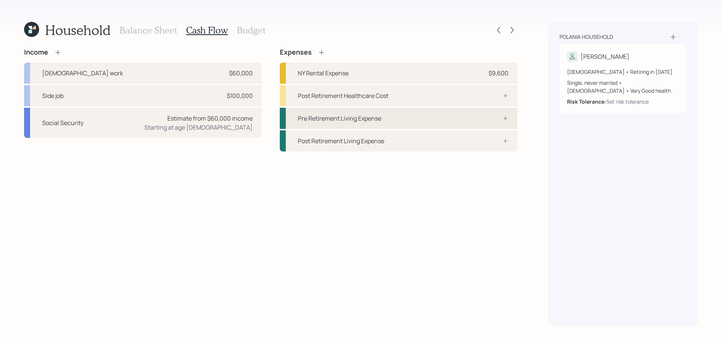
click at [464, 120] on div "Pre Retirement Living Expense" at bounding box center [399, 118] width 238 height 21
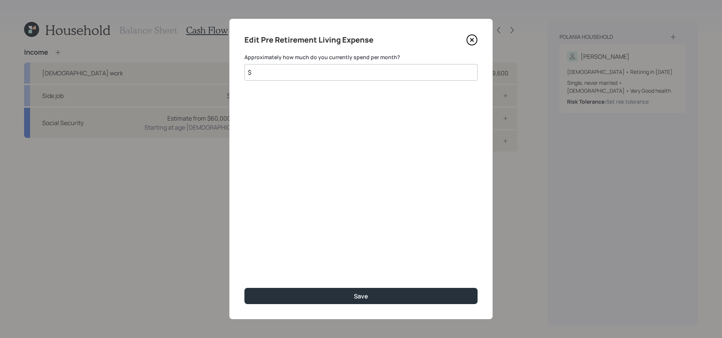
click at [345, 65] on input "$" at bounding box center [361, 72] width 233 height 17
type input "$ 2,200"
click at [245, 287] on button "Save" at bounding box center [361, 295] width 233 height 16
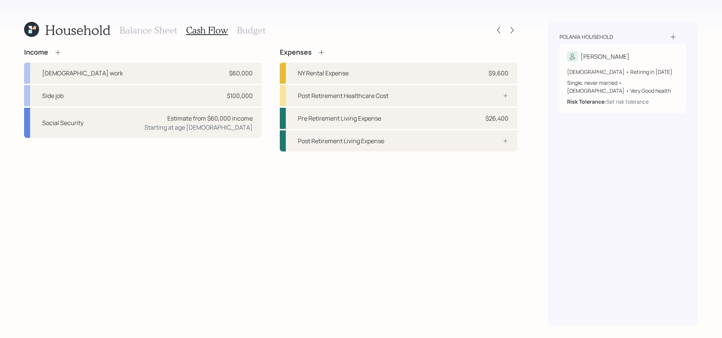
click at [430, 152] on div "Income [DEMOGRAPHIC_DATA] work $60,000 Side job $100,000 Social Security Estima…" at bounding box center [271, 186] width 494 height 277
click at [431, 139] on div "Post Retirement Living Expense" at bounding box center [399, 140] width 238 height 21
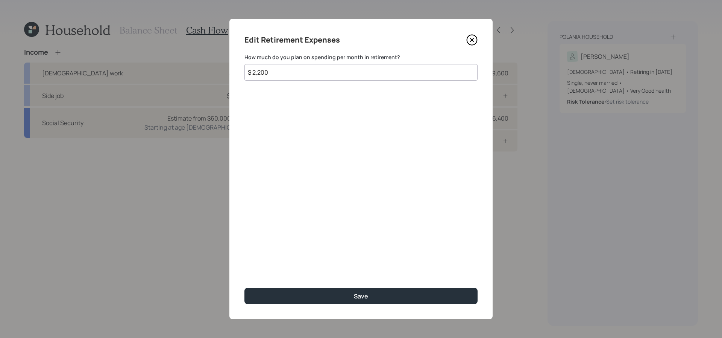
type input "$ 2,200"
click at [245, 287] on button "Save" at bounding box center [361, 295] width 233 height 16
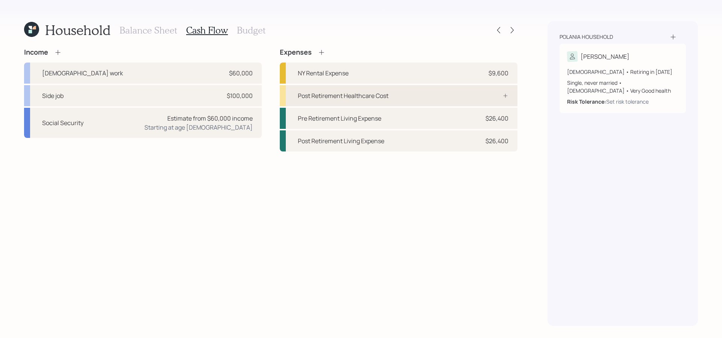
click at [385, 101] on div "Post Retirement Healthcare Cost" at bounding box center [399, 95] width 238 height 21
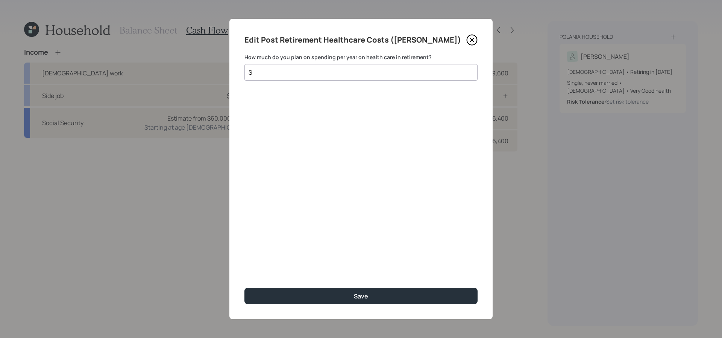
click at [278, 68] on input "$" at bounding box center [358, 72] width 220 height 9
click at [278, 80] on div "$" at bounding box center [361, 72] width 233 height 17
click at [279, 75] on input "$" at bounding box center [358, 72] width 220 height 9
type input "$ 2,250"
click at [245, 287] on button "Save" at bounding box center [361, 295] width 233 height 16
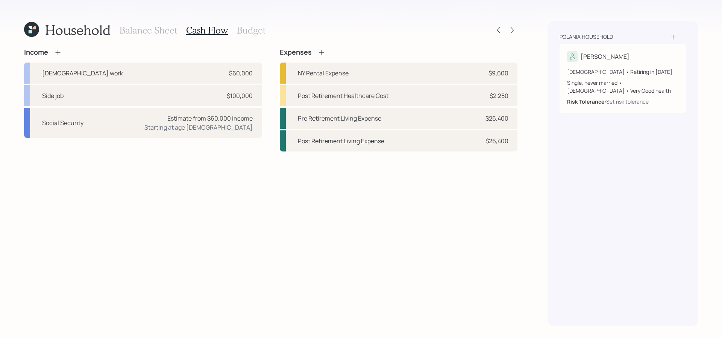
click at [232, 26] on div "Balance Sheet Cash Flow Budget" at bounding box center [193, 30] width 146 height 18
click at [245, 29] on h3 "Budget" at bounding box center [251, 30] width 29 height 11
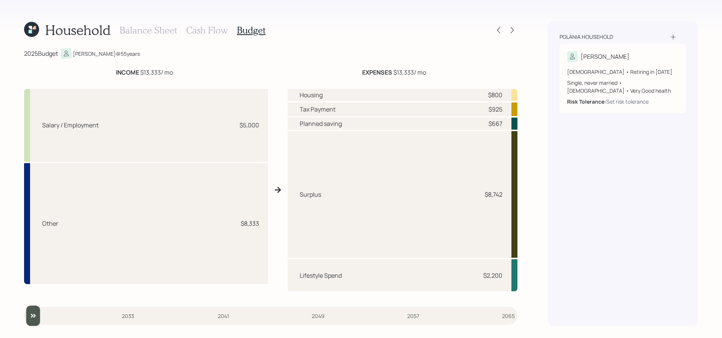
drag, startPoint x: 179, startPoint y: 70, endPoint x: 99, endPoint y: 79, distance: 80.7
click at [99, 79] on div "INCOME $13,333 / mo EXPENSES $13,333 / mo Salary / Employment $5,000 Other $8,3…" at bounding box center [271, 182] width 494 height 228
click at [435, 74] on div "EXPENSES $13,333 / mo" at bounding box center [394, 72] width 247 height 9
drag, startPoint x: 261, startPoint y: 125, endPoint x: 237, endPoint y: 129, distance: 24.2
click at [237, 129] on div "Salary / Employment $5,000" at bounding box center [146, 125] width 244 height 73
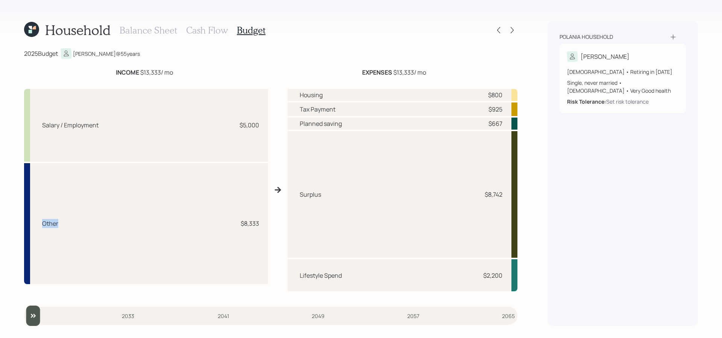
drag, startPoint x: 64, startPoint y: 217, endPoint x: 58, endPoint y: 222, distance: 7.7
click at [58, 222] on div "Other $8,333" at bounding box center [146, 223] width 244 height 121
drag, startPoint x: 263, startPoint y: 224, endPoint x: 254, endPoint y: 224, distance: 9.0
click at [254, 224] on div "Other $8,333" at bounding box center [146, 223] width 244 height 121
click at [322, 96] on div "Housing" at bounding box center [311, 94] width 23 height 9
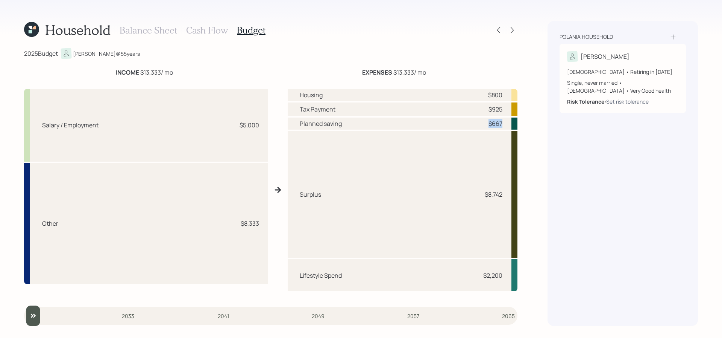
drag, startPoint x: 502, startPoint y: 123, endPoint x: 480, endPoint y: 118, distance: 22.5
click at [480, 118] on div "Planned saving $667" at bounding box center [403, 123] width 230 height 12
click at [507, 269] on div "Lifestyle Spend $2,200" at bounding box center [403, 275] width 230 height 32
drag, startPoint x: 505, startPoint y: 270, endPoint x: 487, endPoint y: 270, distance: 18.1
click at [487, 270] on div "Lifestyle Spend $2,200" at bounding box center [403, 275] width 230 height 32
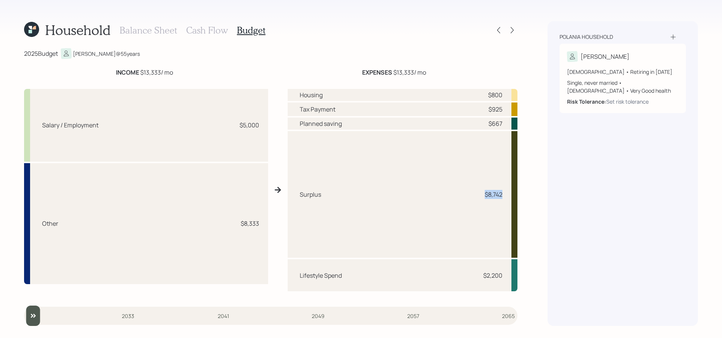
drag, startPoint x: 503, startPoint y: 195, endPoint x: 473, endPoint y: 198, distance: 29.5
click at [473, 198] on div "Surplus $8,742" at bounding box center [403, 194] width 230 height 127
click at [208, 32] on h3 "Cash Flow" at bounding box center [207, 30] width 42 height 11
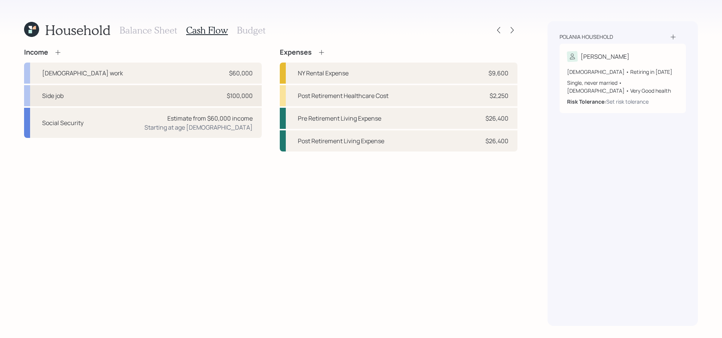
click at [236, 99] on div "$100,000" at bounding box center [240, 95] width 26 height 9
select select "other"
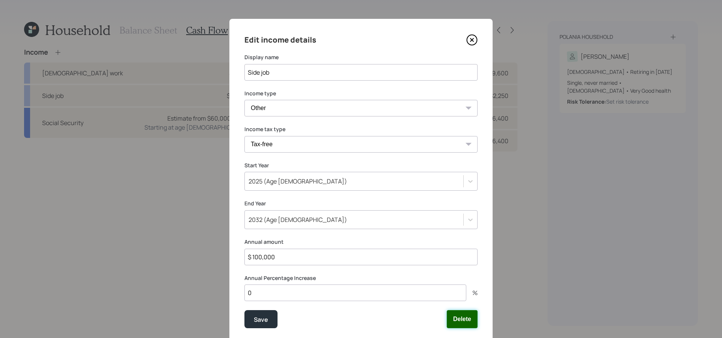
click at [455, 319] on button "Delete" at bounding box center [462, 319] width 31 height 18
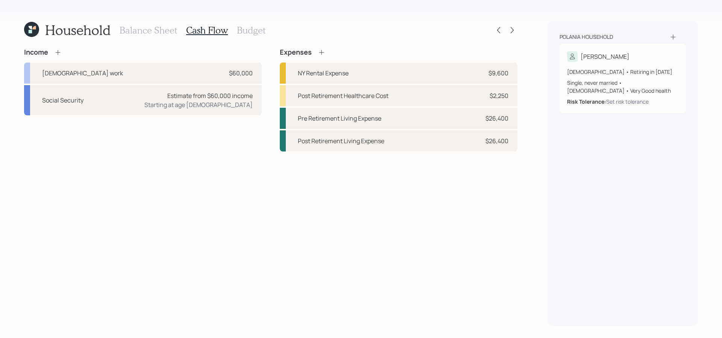
click at [260, 26] on h3 "Budget" at bounding box center [251, 30] width 29 height 11
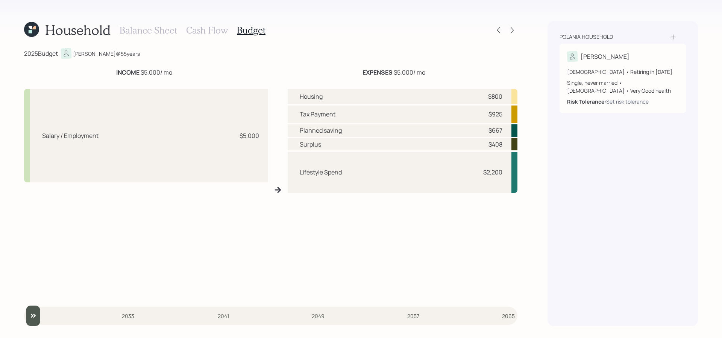
click at [216, 32] on h3 "Cash Flow" at bounding box center [207, 30] width 42 height 11
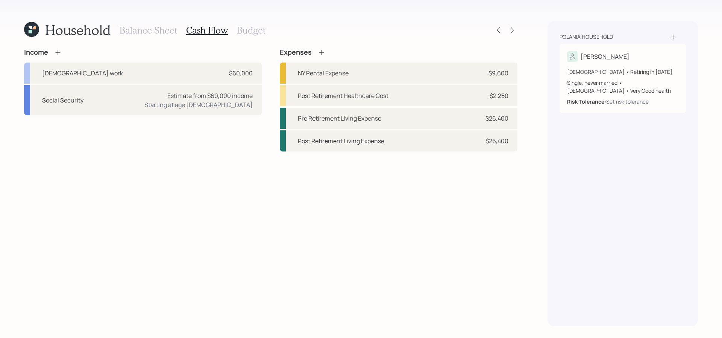
click at [254, 33] on h3 "Budget" at bounding box center [251, 30] width 29 height 11
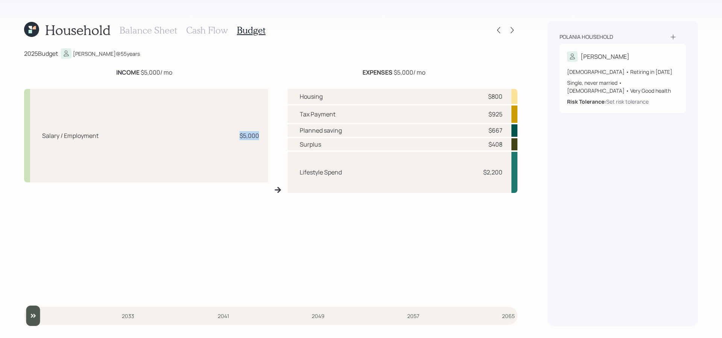
drag, startPoint x: 262, startPoint y: 135, endPoint x: 218, endPoint y: 135, distance: 43.3
click at [218, 135] on div "Salary / Employment $5,000" at bounding box center [146, 135] width 244 height 93
click at [439, 97] on div "Housing $800" at bounding box center [403, 96] width 230 height 15
drag, startPoint x: 505, startPoint y: 144, endPoint x: 471, endPoint y: 148, distance: 33.7
click at [471, 148] on div "Surplus $408" at bounding box center [403, 144] width 230 height 12
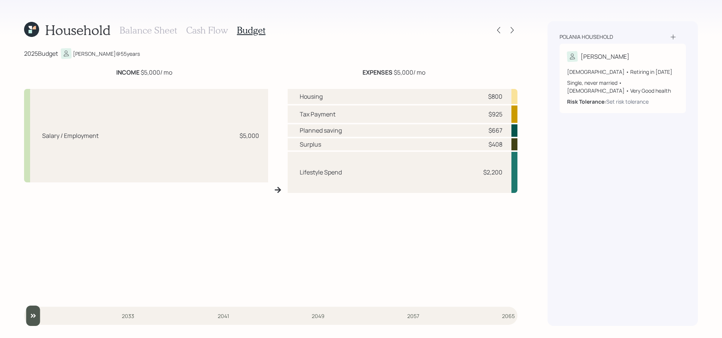
click at [504, 128] on div "Planned saving $667" at bounding box center [403, 130] width 230 height 12
drag, startPoint x: 507, startPoint y: 145, endPoint x: 487, endPoint y: 145, distance: 20.3
click at [487, 145] on div "Surplus $408" at bounding box center [403, 144] width 230 height 12
click at [489, 153] on div "Lifestyle Spend $2,200" at bounding box center [403, 172] width 230 height 41
click at [512, 28] on icon at bounding box center [512, 30] width 3 height 6
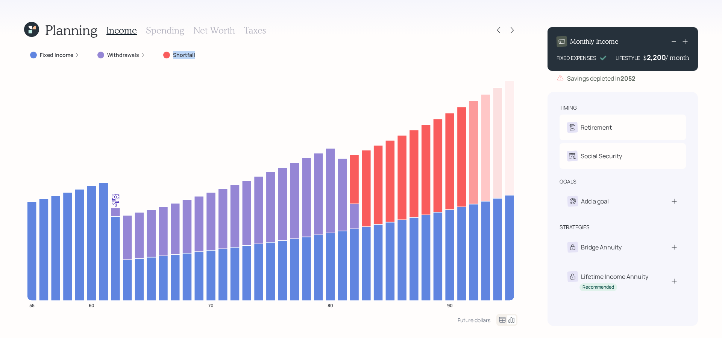
drag, startPoint x: 205, startPoint y: 54, endPoint x: 170, endPoint y: 54, distance: 35.4
click at [170, 54] on div "Fixed Income Withdrawals Shortfall" at bounding box center [271, 55] width 494 height 14
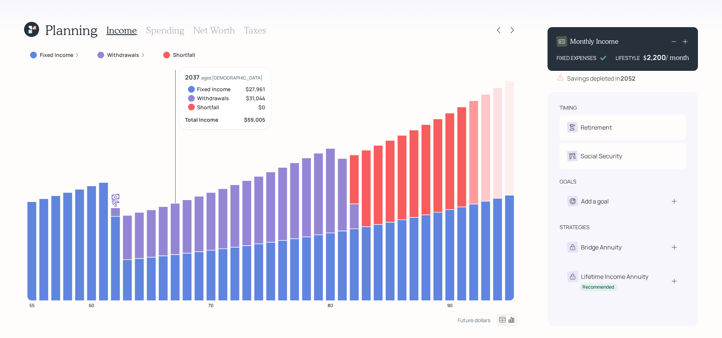
click at [171, 71] on icon "55 60 70 80 90" at bounding box center [271, 191] width 494 height 246
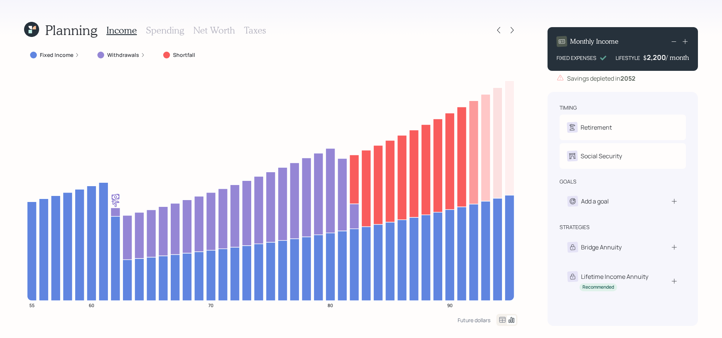
click at [61, 52] on label "Fixed Income" at bounding box center [56, 55] width 33 height 8
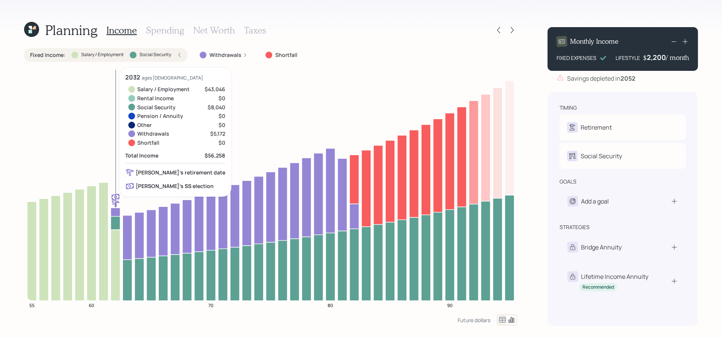
click at [116, 242] on icon at bounding box center [115, 264] width 9 height 71
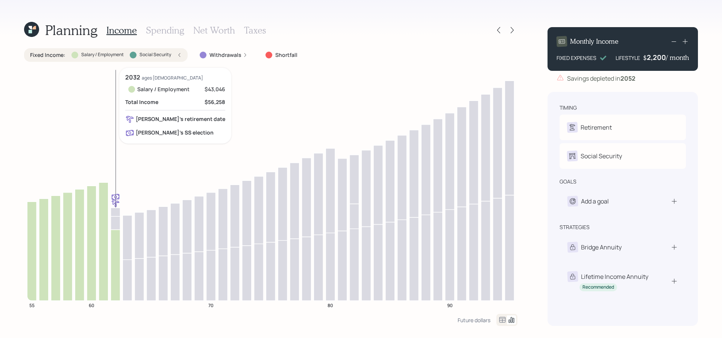
click at [115, 241] on icon at bounding box center [115, 264] width 9 height 71
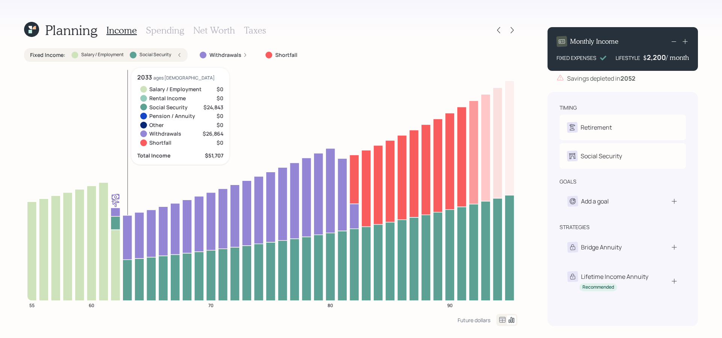
click at [130, 283] on icon at bounding box center [127, 279] width 9 height 41
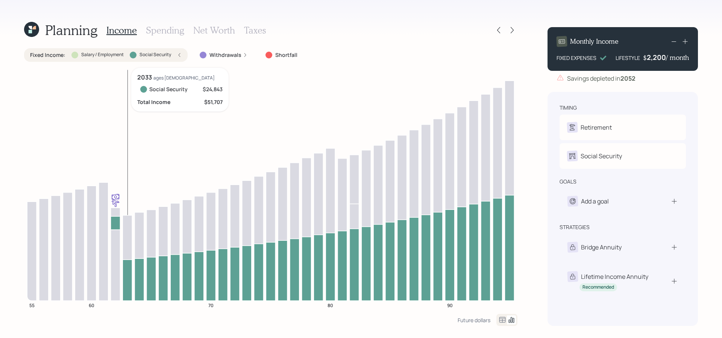
click at [130, 283] on icon at bounding box center [127, 279] width 9 height 41
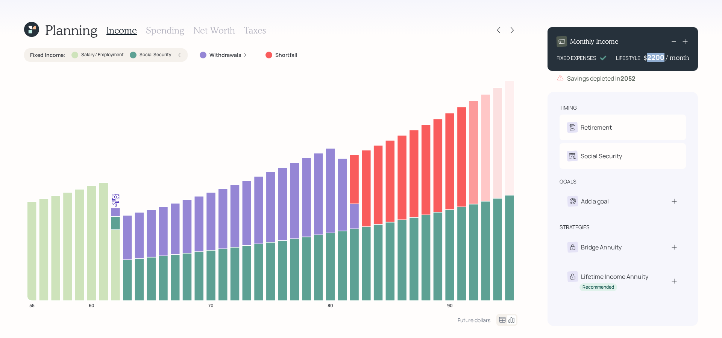
drag, startPoint x: 665, startPoint y: 59, endPoint x: 640, endPoint y: 59, distance: 25.2
click at [640, 59] on div "LIFESTYLE $ 2200 / month" at bounding box center [652, 57] width 73 height 9
click at [645, 73] on div "Monthly Income FIXED EXPENSES LIFESTYLE $ 1,200 / month Savings depleted in 2052" at bounding box center [623, 55] width 151 height 56
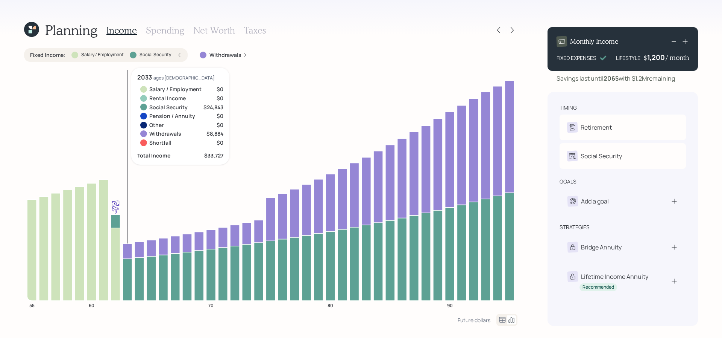
click at [126, 252] on icon at bounding box center [127, 250] width 9 height 15
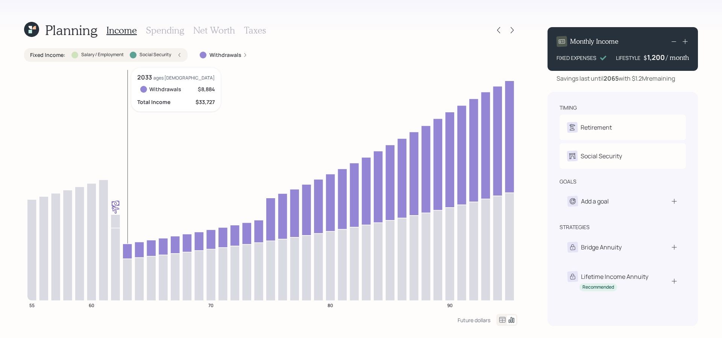
click at [126, 252] on icon at bounding box center [127, 250] width 9 height 15
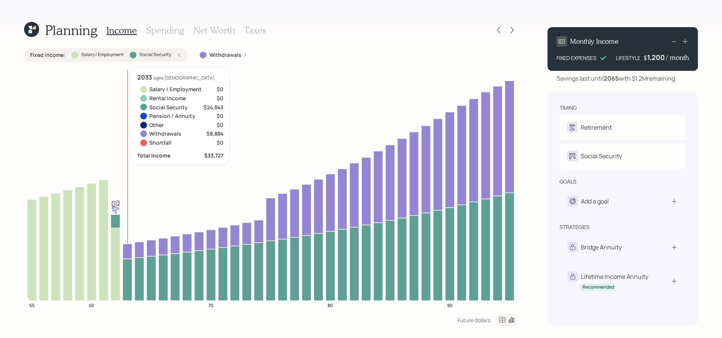
click at [130, 266] on icon at bounding box center [127, 279] width 9 height 42
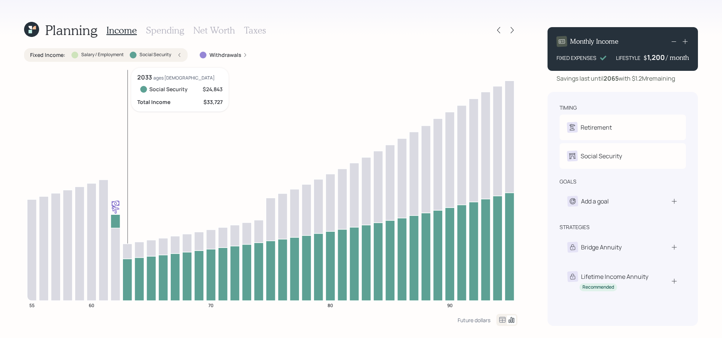
click at [130, 266] on icon at bounding box center [127, 279] width 9 height 42
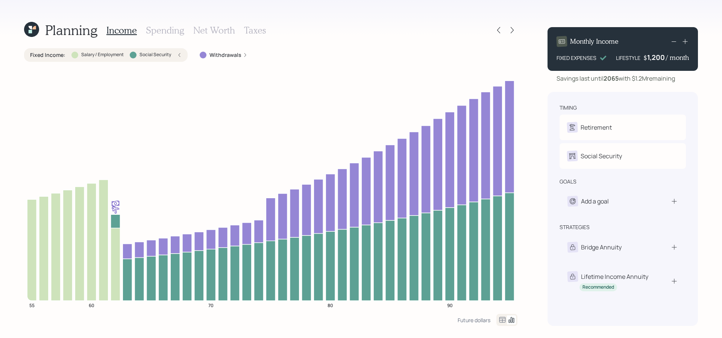
click at [210, 53] on label "Withdrawals" at bounding box center [226, 55] width 32 height 8
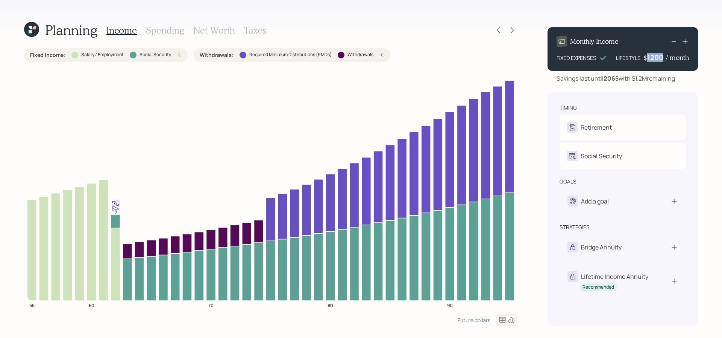
drag, startPoint x: 664, startPoint y: 54, endPoint x: 648, endPoint y: 55, distance: 16.6
click at [648, 55] on div "1200" at bounding box center [657, 57] width 19 height 9
click at [646, 110] on div "timing" at bounding box center [623, 108] width 126 height 8
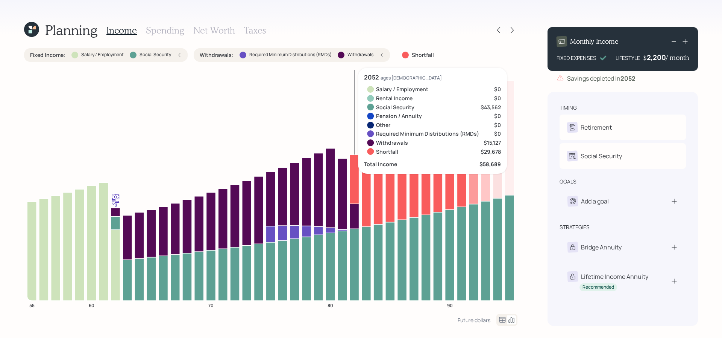
click at [353, 185] on icon at bounding box center [354, 178] width 9 height 49
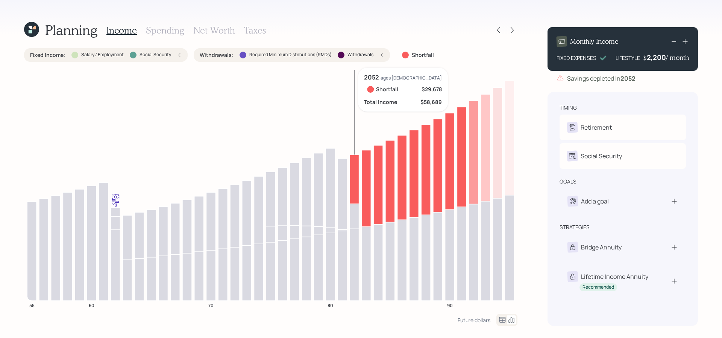
click at [353, 185] on icon at bounding box center [354, 178] width 9 height 49
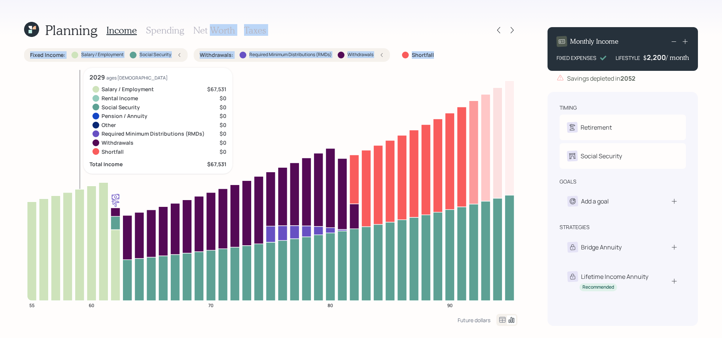
drag, startPoint x: 212, startPoint y: 28, endPoint x: 81, endPoint y: 166, distance: 189.8
click at [81, 166] on div "Planning Income Spending Net Worth Taxes Fixed Income : Salary / Employment Soc…" at bounding box center [271, 173] width 494 height 304
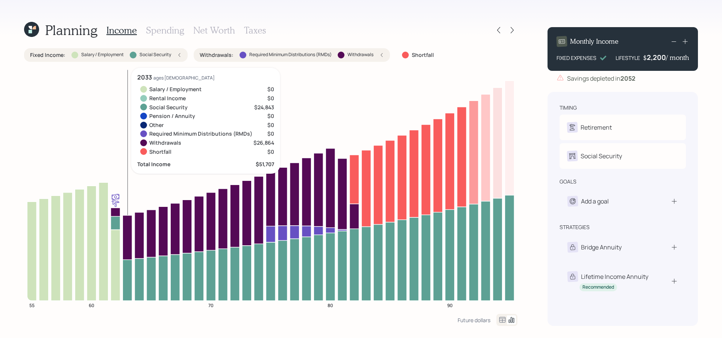
click at [128, 229] on icon at bounding box center [127, 237] width 9 height 44
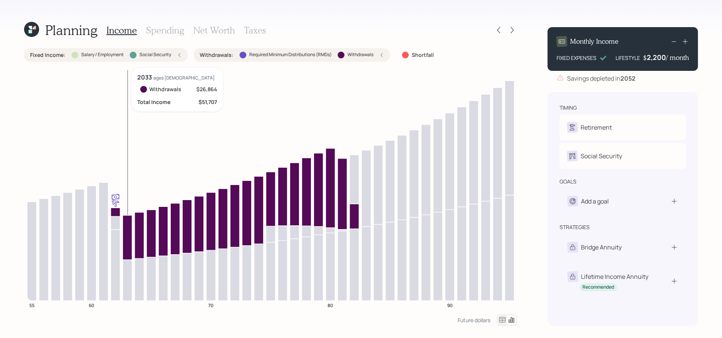
click at [128, 229] on icon at bounding box center [127, 237] width 9 height 44
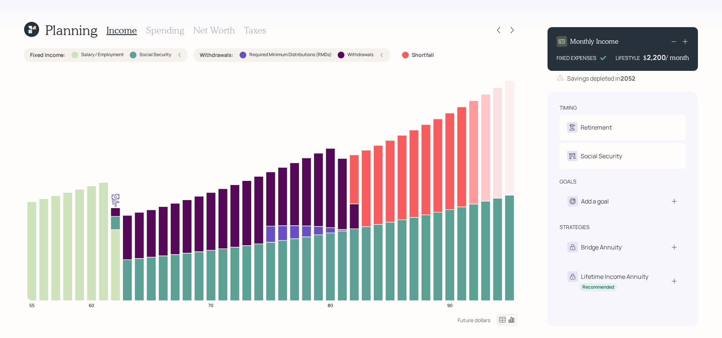
click at [213, 32] on h3 "Net Worth" at bounding box center [214, 30] width 42 height 11
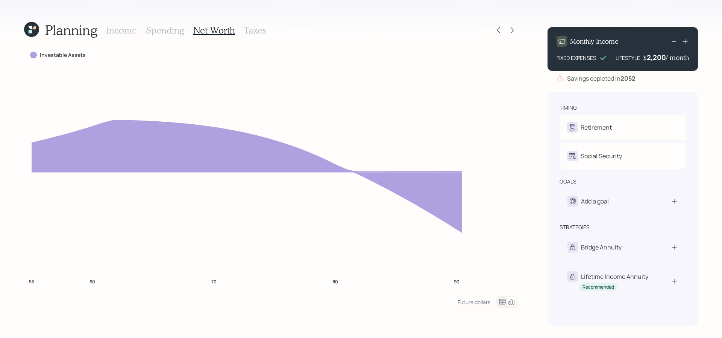
click at [169, 33] on h3 "Spending" at bounding box center [165, 30] width 38 height 11
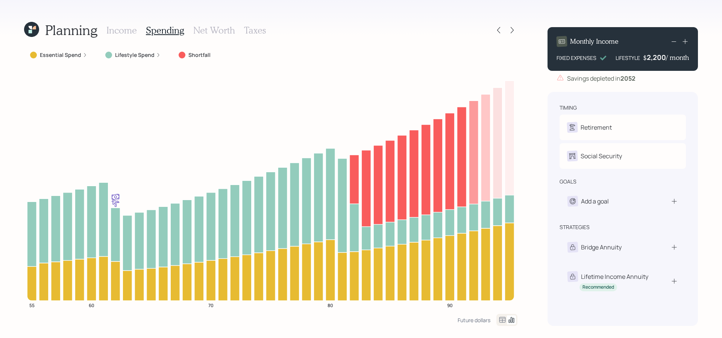
click at [502, 319] on icon at bounding box center [502, 319] width 9 height 9
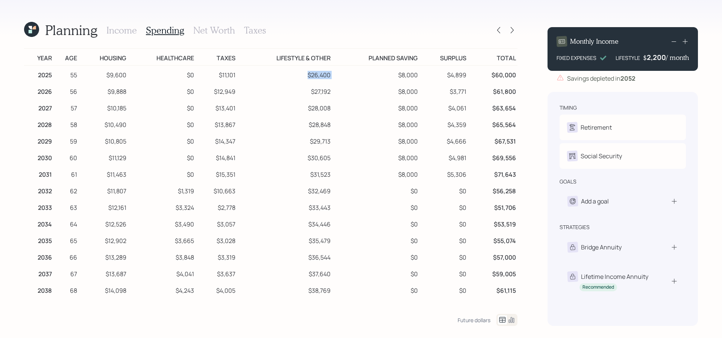
drag, startPoint x: 337, startPoint y: 72, endPoint x: 272, endPoint y: 77, distance: 65.7
click at [272, 77] on tr "2025 55 $9,600 $0 $11,101 $26,400 $8,000 $4,899 $60,000" at bounding box center [271, 73] width 494 height 17
drag, startPoint x: 431, startPoint y: 70, endPoint x: 385, endPoint y: 72, distance: 45.6
click at [385, 72] on tr "2025 55 $9,600 $0 $11,101 $26,400 $8,000 $4,899 $60,000" at bounding box center [271, 73] width 494 height 17
click at [470, 61] on td "Total" at bounding box center [493, 57] width 50 height 17
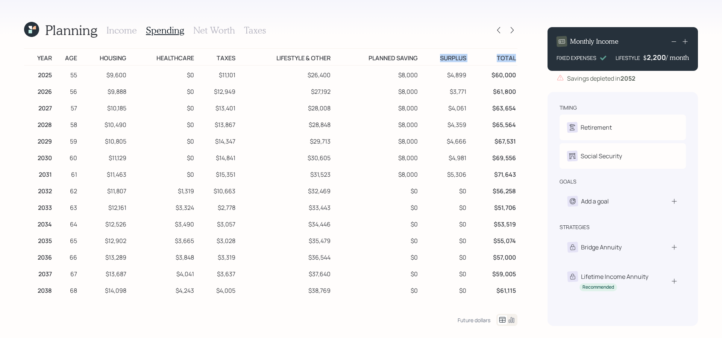
drag, startPoint x: 470, startPoint y: 61, endPoint x: 440, endPoint y: 61, distance: 30.1
click at [440, 61] on tr "Year Age Housing Healthcare Taxes Lifestyle & Other Planned Saving Surplus Total" at bounding box center [271, 57] width 494 height 17
click at [450, 67] on td "$4,899" at bounding box center [444, 73] width 49 height 17
drag, startPoint x: 468, startPoint y: 62, endPoint x: 431, endPoint y: 59, distance: 36.6
click at [431, 59] on td "Surplus" at bounding box center [444, 57] width 49 height 17
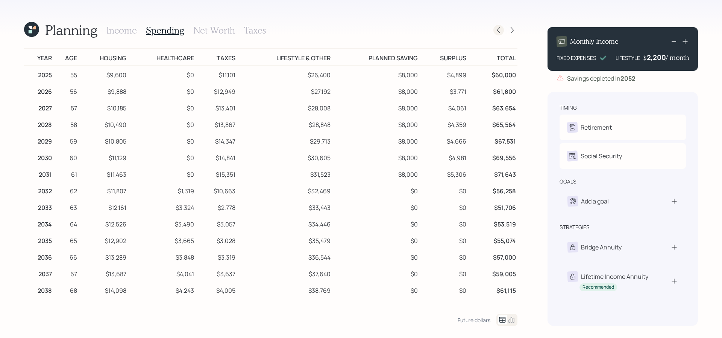
click at [503, 30] on div at bounding box center [499, 30] width 11 height 11
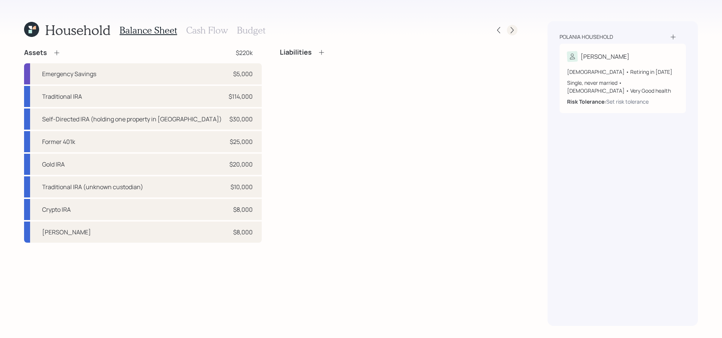
click at [512, 30] on icon at bounding box center [513, 30] width 8 height 8
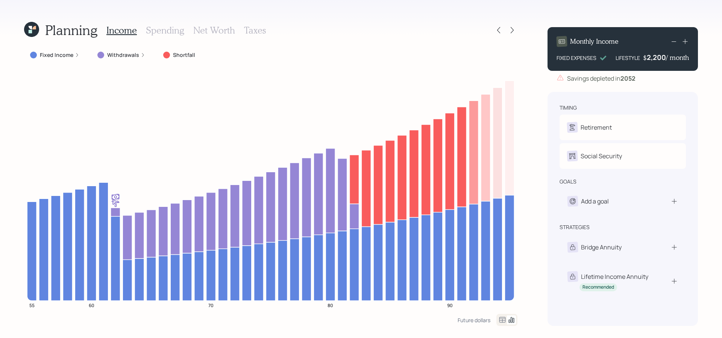
click at [178, 29] on h3 "Spending" at bounding box center [165, 30] width 38 height 11
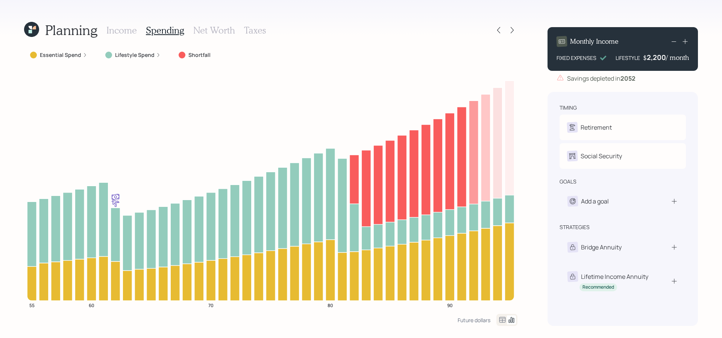
click at [502, 315] on icon at bounding box center [502, 319] width 9 height 9
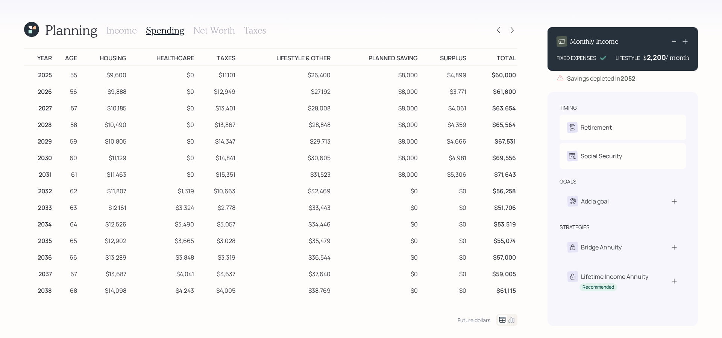
click at [502, 318] on icon at bounding box center [502, 319] width 9 height 9
click at [502, 29] on icon at bounding box center [499, 30] width 8 height 8
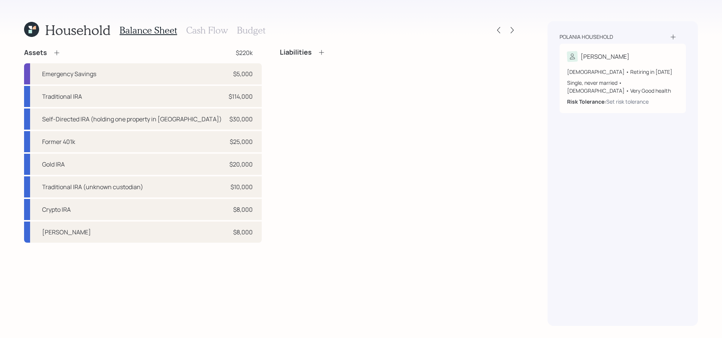
click at [58, 49] on icon at bounding box center [57, 53] width 8 height 8
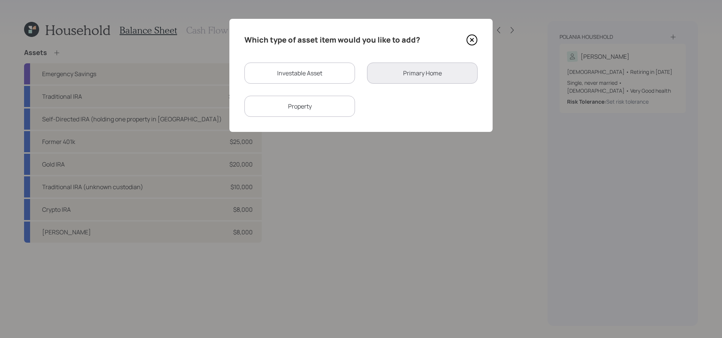
click at [328, 73] on div "Investable Asset" at bounding box center [300, 72] width 111 height 21
select select "taxable"
select select "balanced"
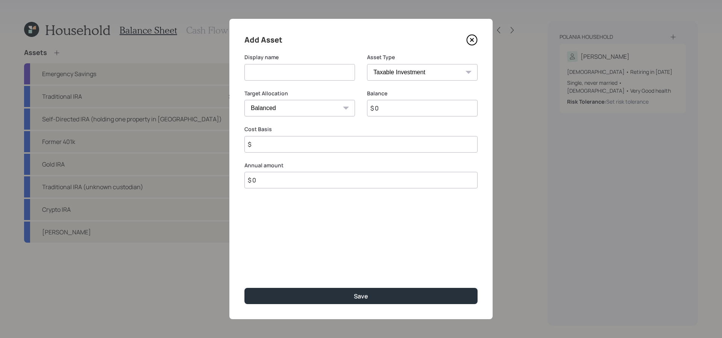
click at [303, 78] on input at bounding box center [300, 72] width 111 height 17
type input "Brokerage"
click at [468, 113] on input "$ 0" at bounding box center [422, 108] width 111 height 17
type input "$ 1"
click at [289, 177] on input "$ 0" at bounding box center [361, 180] width 233 height 17
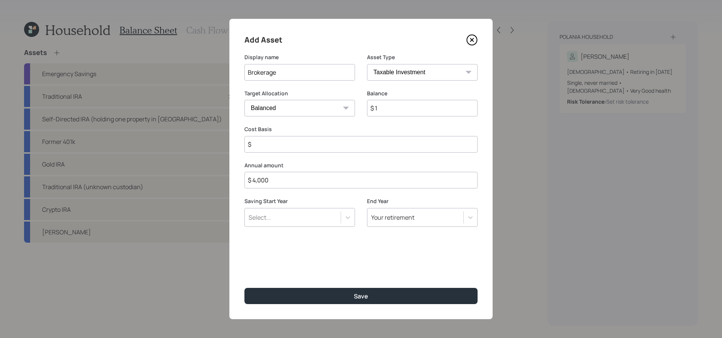
type input "$ 4,000"
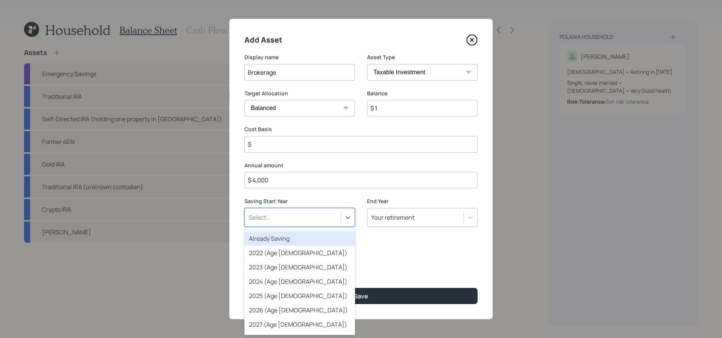
click at [270, 222] on div "Select..." at bounding box center [293, 217] width 96 height 13
click at [272, 236] on div "Already Saving" at bounding box center [300, 238] width 111 height 14
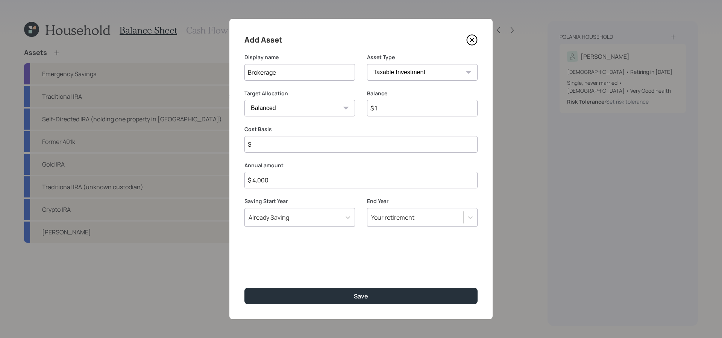
click at [274, 152] on input "$" at bounding box center [361, 144] width 233 height 17
type input "$ 0"
click at [245, 287] on button "Save" at bounding box center [361, 295] width 233 height 16
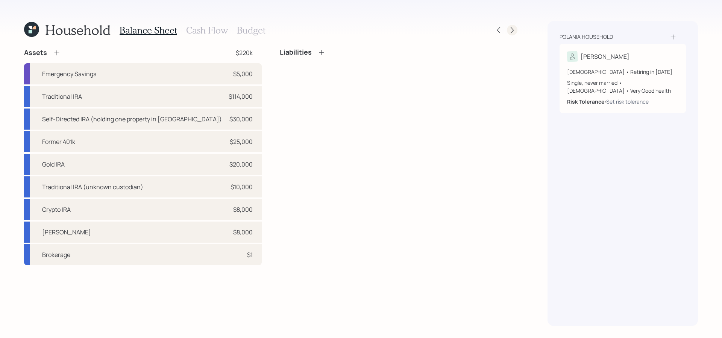
click at [509, 29] on icon at bounding box center [513, 30] width 8 height 8
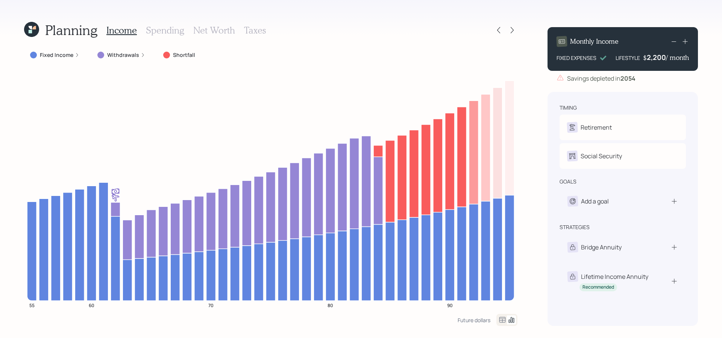
click at [208, 25] on h3 "Net Worth" at bounding box center [214, 30] width 42 height 11
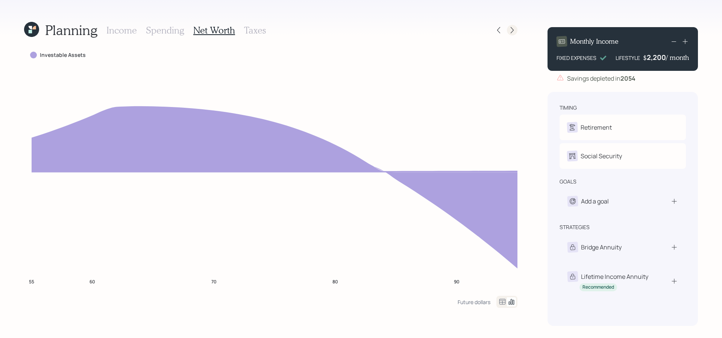
click at [514, 26] on icon at bounding box center [513, 30] width 8 height 8
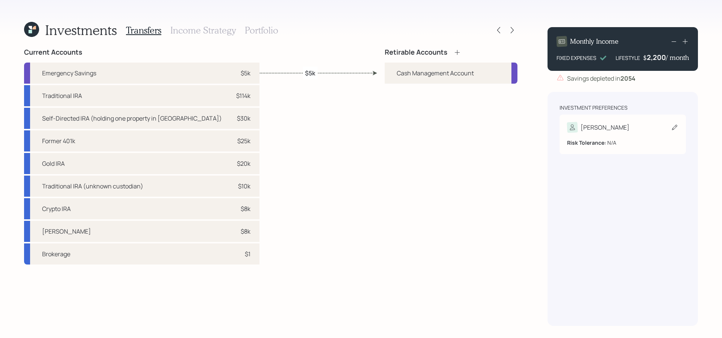
click at [616, 124] on div "Edward" at bounding box center [622, 127] width 111 height 11
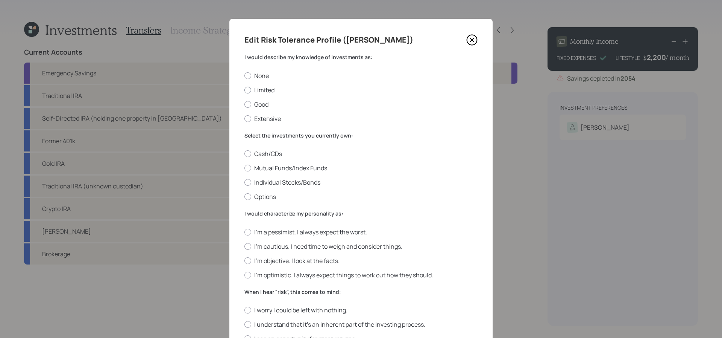
click at [272, 90] on label "Limited" at bounding box center [361, 90] width 233 height 8
click at [245, 90] on input "Limited" at bounding box center [244, 90] width 0 height 0
radio input "true"
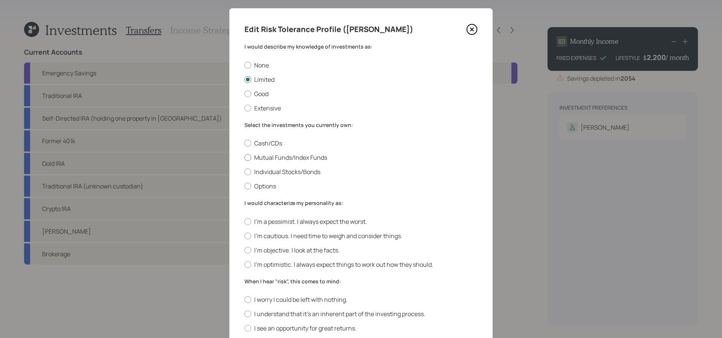
scroll to position [11, 0]
click at [281, 160] on label "Mutual Funds/Index Funds" at bounding box center [361, 156] width 233 height 8
click at [245, 157] on input "Mutual Funds/Index Funds" at bounding box center [244, 157] width 0 height 0
radio input "true"
click at [282, 245] on label "I'm objective. I look at the facts." at bounding box center [361, 249] width 233 height 8
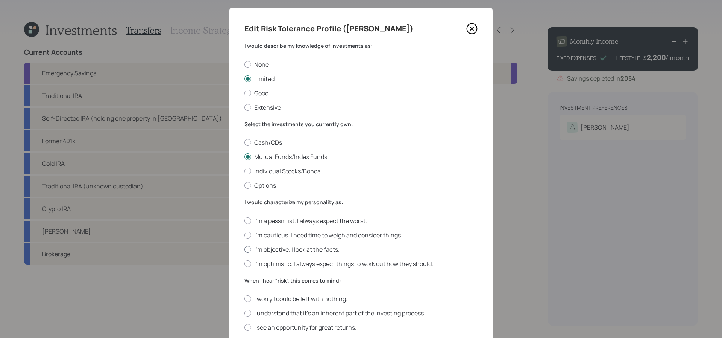
click at [245, 249] on input "I'm objective. I look at the facts." at bounding box center [244, 249] width 0 height 0
radio input "true"
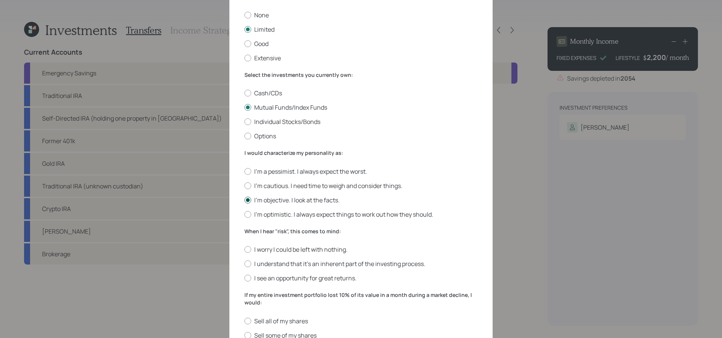
scroll to position [106, 0]
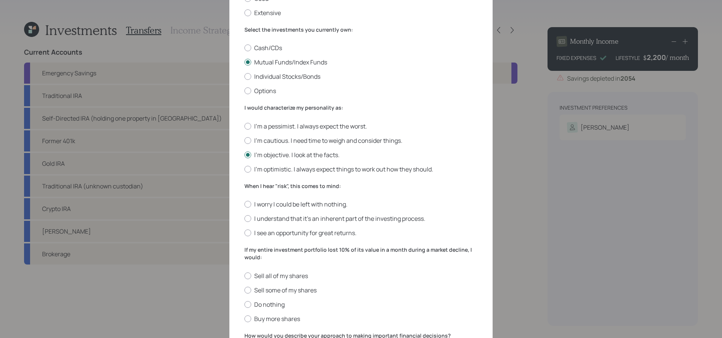
click at [285, 224] on div "I worry I could be left with nothing. I understand that it’s an inherent part o…" at bounding box center [361, 218] width 233 height 37
click at [286, 217] on label "I understand that it’s an inherent part of the investing process." at bounding box center [361, 218] width 233 height 8
click at [245, 218] on input "I understand that it’s an inherent part of the investing process." at bounding box center [244, 218] width 0 height 0
radio input "true"
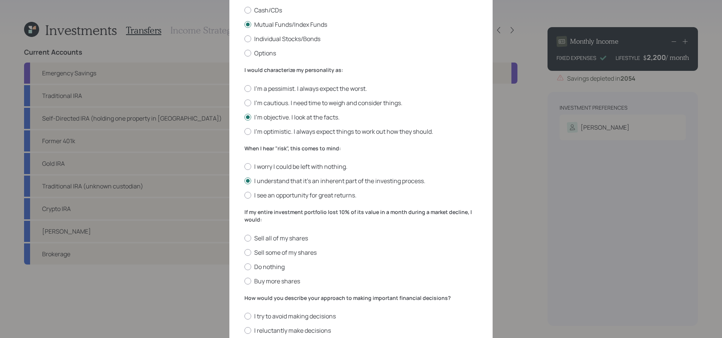
scroll to position [146, 0]
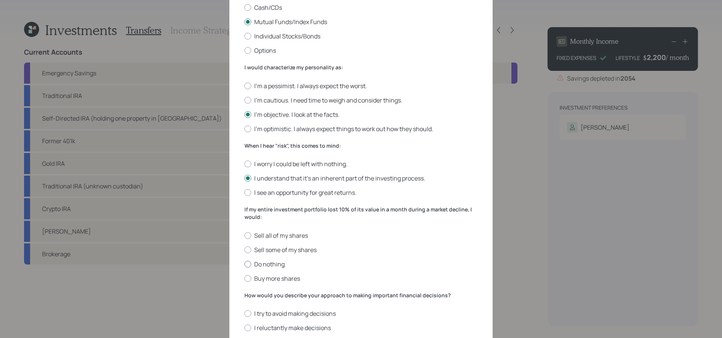
click at [277, 262] on label "Do nothing" at bounding box center [361, 264] width 233 height 8
click at [245, 263] on input "Do nothing" at bounding box center [244, 263] width 0 height 0
radio input "true"
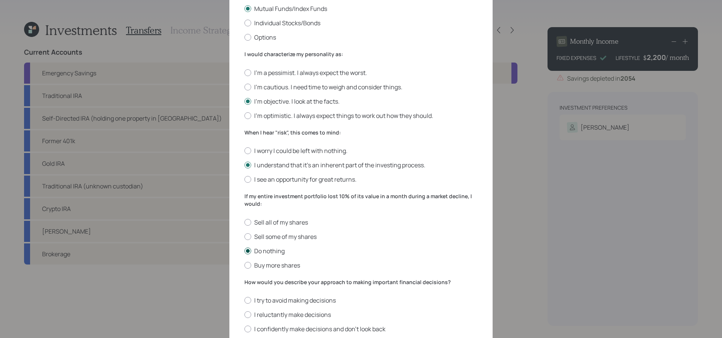
scroll to position [214, 0]
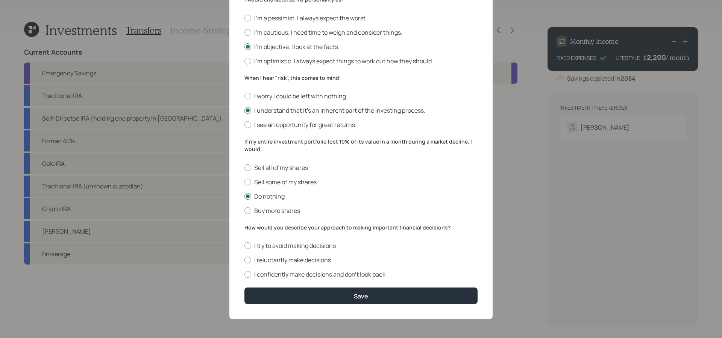
click at [277, 256] on label "I reluctantly make decisions" at bounding box center [361, 259] width 233 height 8
click at [245, 260] on input "I reluctantly make decisions" at bounding box center [244, 260] width 0 height 0
radio input "true"
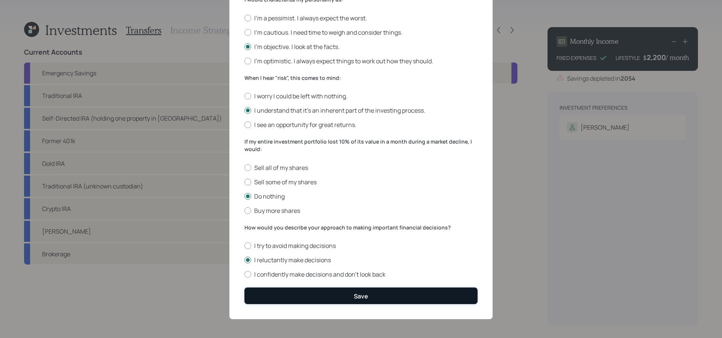
click at [289, 288] on button "Save" at bounding box center [361, 295] width 233 height 16
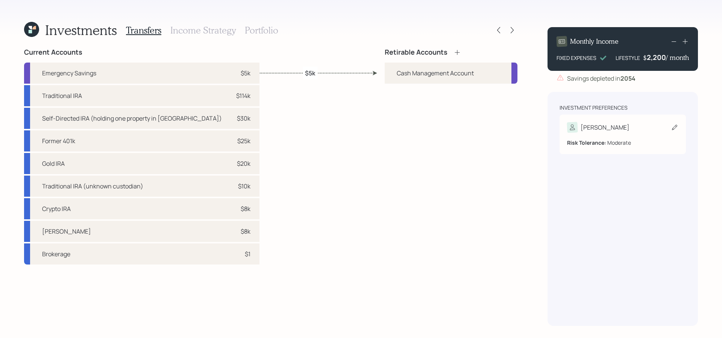
click at [616, 129] on div "Edward" at bounding box center [622, 127] width 111 height 11
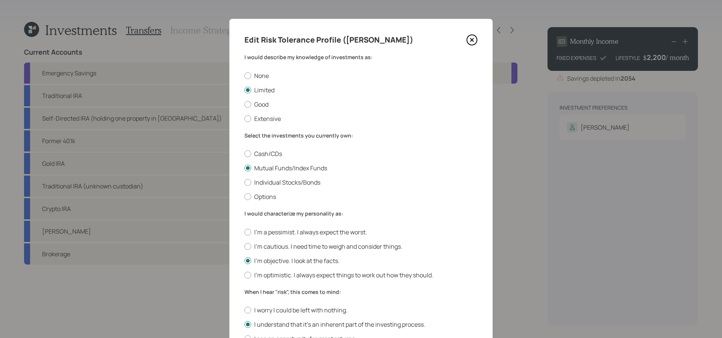
click at [472, 38] on icon at bounding box center [472, 39] width 11 height 11
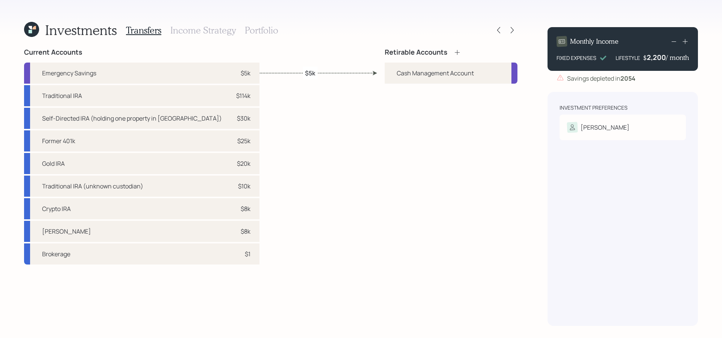
click at [456, 51] on icon at bounding box center [458, 53] width 8 height 8
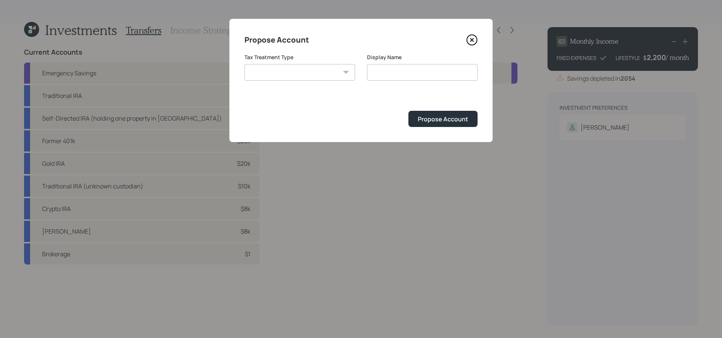
click at [303, 72] on select "Roth Taxable Traditional" at bounding box center [300, 72] width 111 height 17
select select "traditional"
click at [245, 64] on select "Roth Taxable Traditional" at bounding box center [300, 72] width 111 height 17
click at [415, 81] on div "Display Name Traditional" at bounding box center [422, 71] width 111 height 36
click at [417, 75] on input "Traditional" at bounding box center [422, 72] width 111 height 17
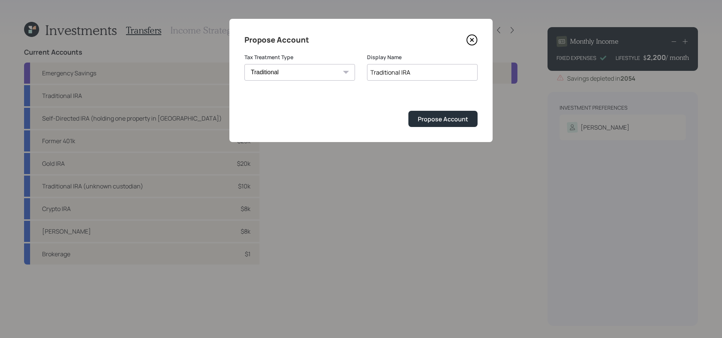
type input "Traditional IRA"
click at [409, 111] on button "Propose Account" at bounding box center [443, 119] width 69 height 16
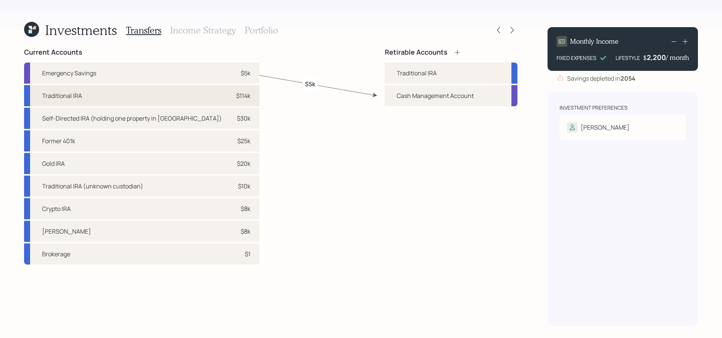
click at [97, 98] on div "Traditional IRA $114k" at bounding box center [142, 95] width 236 height 21
click at [427, 76] on div "Traditional IRA" at bounding box center [417, 72] width 40 height 9
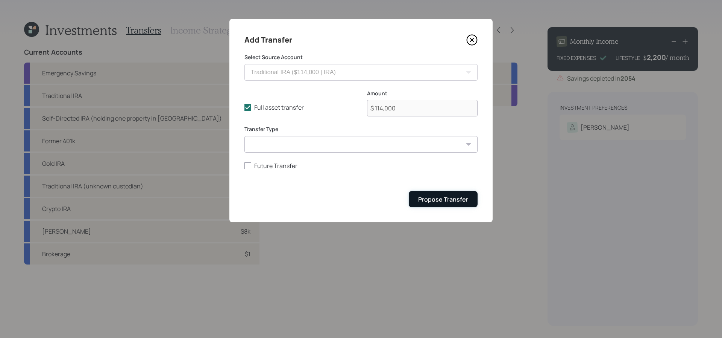
click at [441, 205] on button "Propose Transfer" at bounding box center [443, 199] width 69 height 16
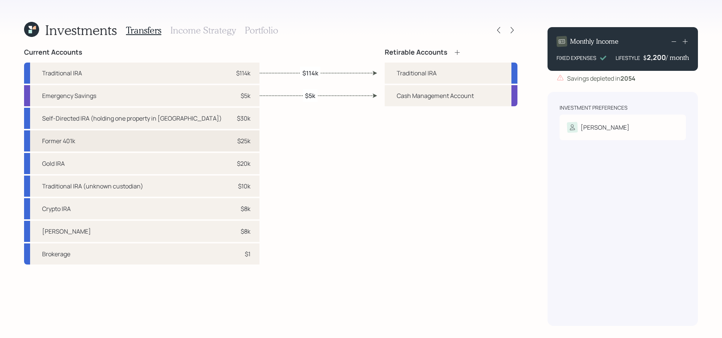
click at [148, 143] on div "Former 401k $25k" at bounding box center [142, 140] width 236 height 21
click at [452, 70] on div "Traditional IRA" at bounding box center [451, 72] width 133 height 21
select select "e640ece3-a7d0-4ec5-bd02-31c88ea10846"
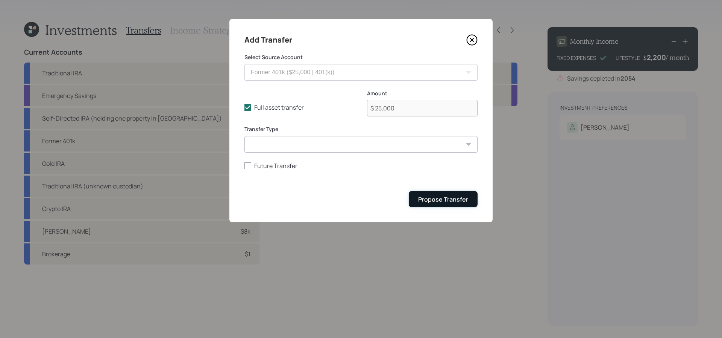
click at [437, 203] on div "Propose Transfer" at bounding box center [443, 199] width 50 height 8
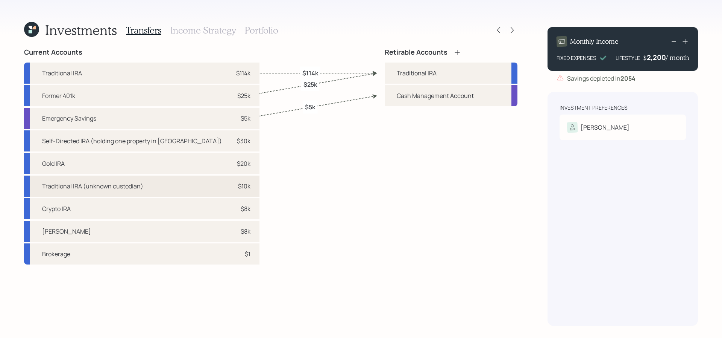
click at [171, 190] on div "Traditional IRA (unknown custodian) $10k" at bounding box center [142, 185] width 236 height 21
click at [423, 70] on div "Traditional IRA" at bounding box center [417, 72] width 40 height 9
select select "9bc10735-4b91-4ad7-9e20-029d747af7ea"
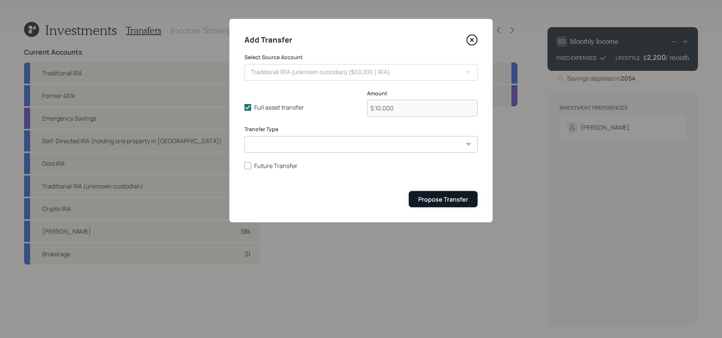
click at [443, 201] on div "Propose Transfer" at bounding box center [443, 199] width 50 height 8
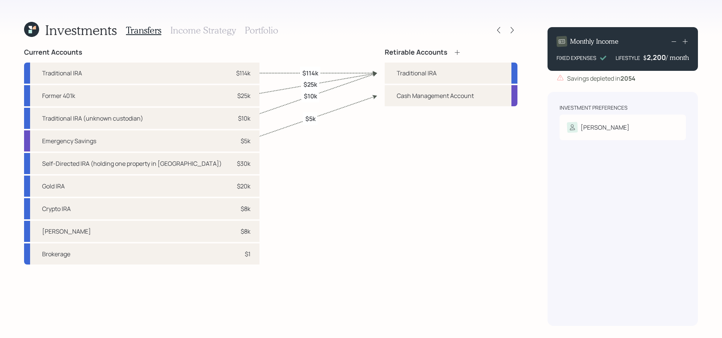
click at [456, 52] on icon at bounding box center [458, 53] width 8 height 8
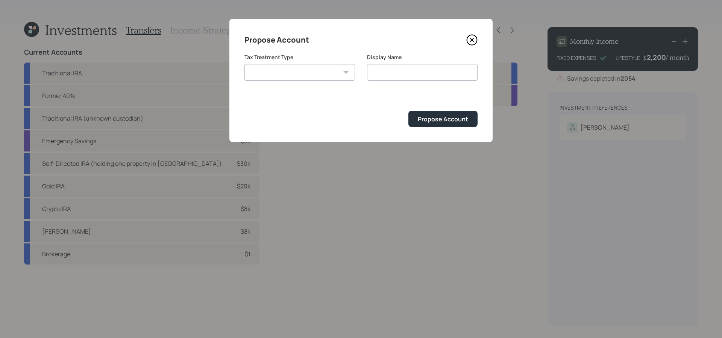
click at [300, 81] on div "Tax Treatment Type Roth Taxable Traditional" at bounding box center [300, 71] width 111 height 36
click at [300, 66] on select "Roth Taxable Traditional" at bounding box center [300, 72] width 111 height 17
select select "roth"
click at [245, 64] on select "Roth Taxable Traditional" at bounding box center [300, 72] width 111 height 17
type input "Roth"
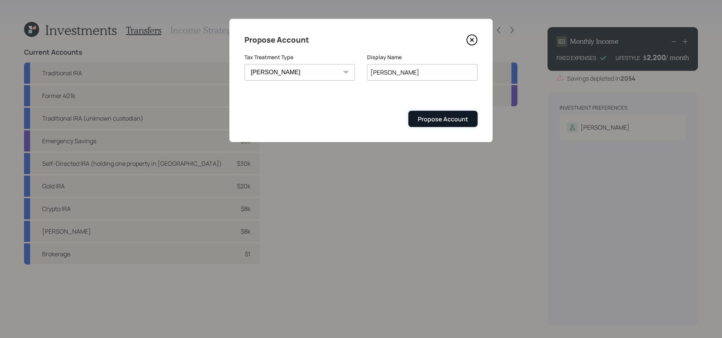
click at [436, 121] on div "Propose Account" at bounding box center [443, 119] width 50 height 8
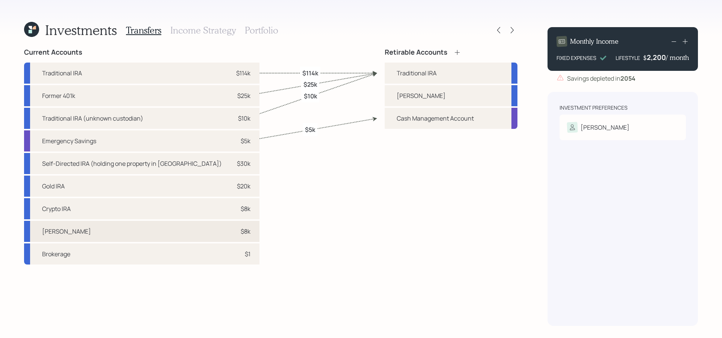
click at [93, 228] on div "Roth IRA $8k" at bounding box center [142, 230] width 236 height 21
click at [438, 96] on div "Roth" at bounding box center [451, 95] width 133 height 21
select select "42c87dda-fc28-4dac-97c6-44ac90160fdb"
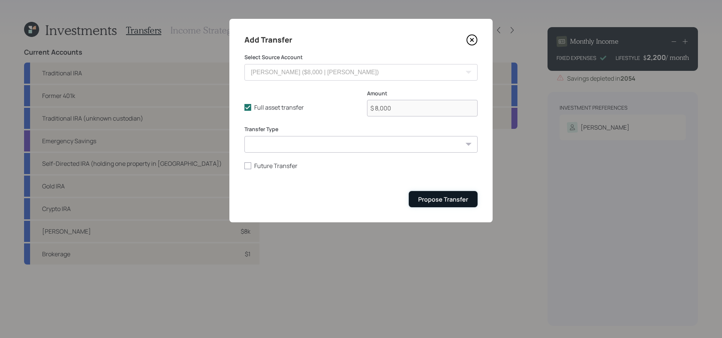
click at [424, 196] on div "Propose Transfer" at bounding box center [443, 199] width 50 height 8
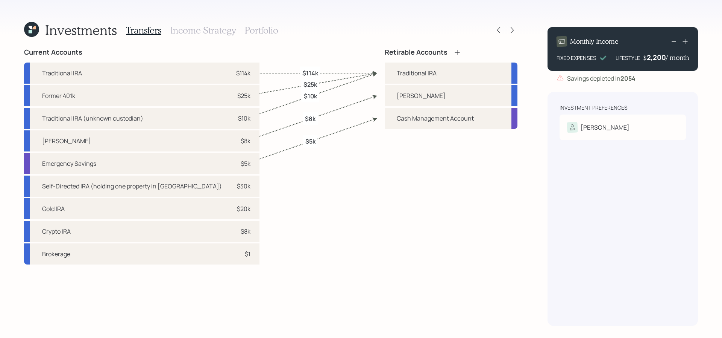
click at [202, 23] on div "Transfers Income Strategy Portfolio" at bounding box center [202, 30] width 152 height 18
click at [202, 29] on h3 "Income Strategy" at bounding box center [202, 30] width 65 height 11
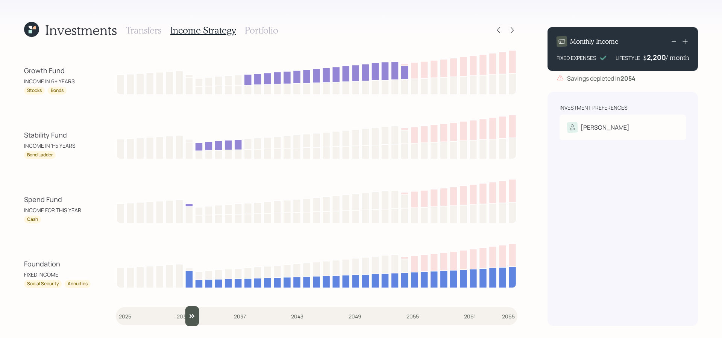
drag, startPoint x: 124, startPoint y: 319, endPoint x: 184, endPoint y: 312, distance: 60.2
click at [184, 312] on input "slider" at bounding box center [317, 316] width 402 height 20
drag, startPoint x: 184, startPoint y: 312, endPoint x: 200, endPoint y: 310, distance: 16.3
type input "2033"
click at [200, 310] on input "slider" at bounding box center [317, 316] width 402 height 20
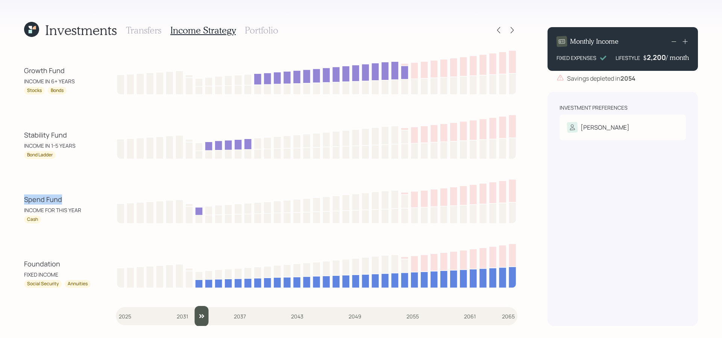
drag, startPoint x: 67, startPoint y: 200, endPoint x: 12, endPoint y: 199, distance: 54.6
click at [12, 199] on div "Investments Transfers Income Strategy Portfolio Growth Fund INCOME IN 6+ YEARS …" at bounding box center [361, 169] width 722 height 338
drag, startPoint x: 78, startPoint y: 133, endPoint x: 14, endPoint y: 133, distance: 63.6
click at [14, 133] on div "Investments Transfers Income Strategy Portfolio Growth Fund INCOME IN 6+ YEARS …" at bounding box center [361, 169] width 722 height 338
drag, startPoint x: 66, startPoint y: 71, endPoint x: -1, endPoint y: 68, distance: 67.4
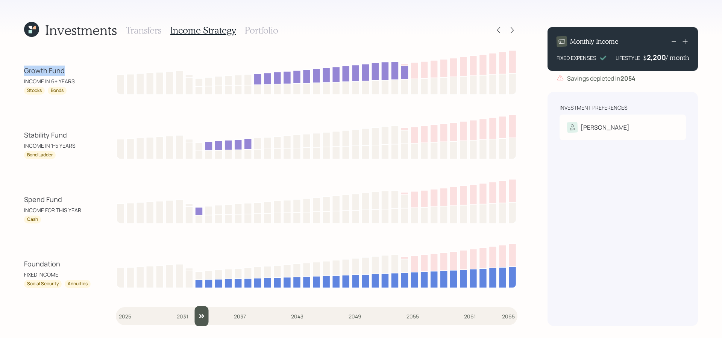
click at [0, 68] on html "Investments Transfers Income Strategy Portfolio Growth Fund INCOME IN 6+ YEARS …" at bounding box center [361, 169] width 722 height 338
click at [205, 230] on div "Growth Fund INCOME IN 6+ YEARS Stocks Bonds Stability Fund INCOME IN 1-5 YEARS …" at bounding box center [271, 186] width 494 height 277
click at [270, 29] on h3 "Portfolio" at bounding box center [261, 30] width 33 height 11
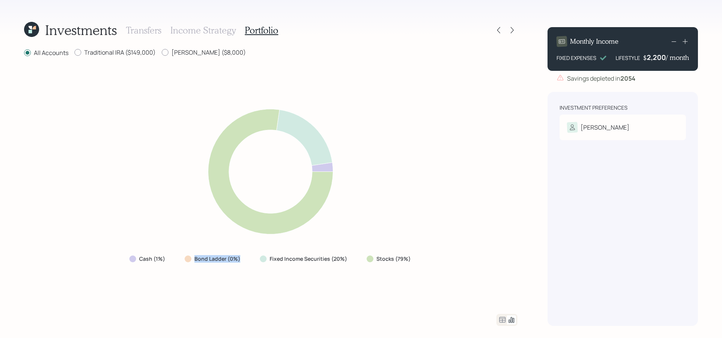
drag, startPoint x: 245, startPoint y: 260, endPoint x: 185, endPoint y: 259, distance: 60.2
click at [185, 259] on div "Bond Ladder (0%)" at bounding box center [213, 259] width 69 height 14
click at [275, 275] on div "Cash (1%) Bond Ladder (0%) Fixed Income Securities (20%) Stocks (79%)" at bounding box center [271, 186] width 494 height 238
drag, startPoint x: 434, startPoint y: 268, endPoint x: 362, endPoint y: 263, distance: 72.0
click at [362, 263] on div "Cash (1%) Bond Ladder (0%) Fixed Income Securities (20%) Stocks (79%)" at bounding box center [271, 186] width 494 height 238
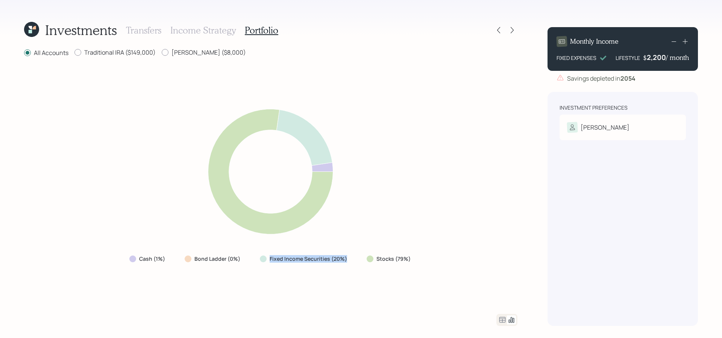
drag, startPoint x: 347, startPoint y: 259, endPoint x: 262, endPoint y: 259, distance: 85.0
click at [262, 259] on div "Fixed Income Securities (20%)" at bounding box center [304, 259] width 89 height 8
click at [96, 49] on label "Traditional IRA ($149,000)" at bounding box center [114, 52] width 81 height 8
click at [74, 52] on input "Traditional IRA ($149,000)" at bounding box center [74, 52] width 0 height 0
radio input "true"
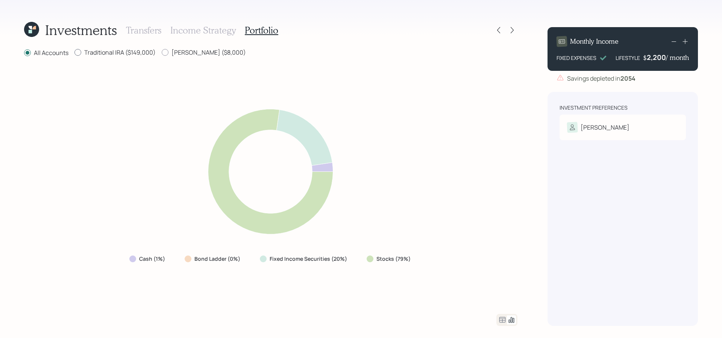
radio input "false"
click at [501, 315] on icon at bounding box center [502, 319] width 9 height 9
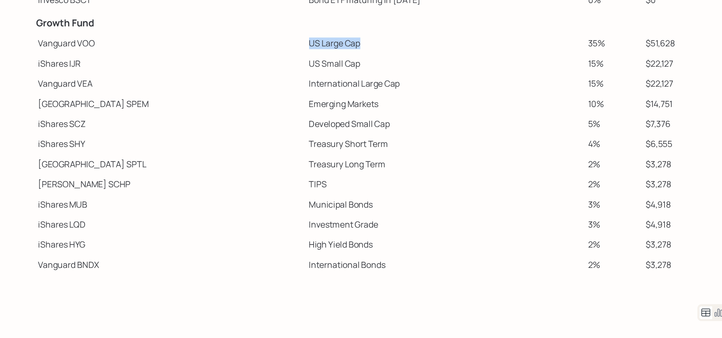
drag, startPoint x: 216, startPoint y: 126, endPoint x: 167, endPoint y: 126, distance: 48.9
click at [167, 126] on tr "Vanguard VOO US Large Cap 35% $51,628" at bounding box center [271, 128] width 494 height 14
drag, startPoint x: 212, startPoint y: 143, endPoint x: 161, endPoint y: 143, distance: 50.4
click at [161, 143] on tr "iShares IJR US Small Cap 15% $22,127" at bounding box center [271, 142] width 494 height 14
click at [164, 144] on td "iShares IJR" at bounding box center [120, 142] width 193 height 14
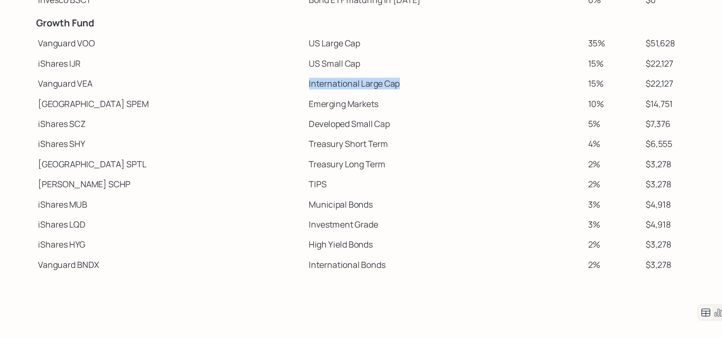
drag, startPoint x: 242, startPoint y: 158, endPoint x: 173, endPoint y: 160, distance: 68.9
click at [217, 160] on td "International Large Cap" at bounding box center [316, 156] width 199 height 14
click at [230, 170] on td "Emerging Markets" at bounding box center [316, 171] width 199 height 14
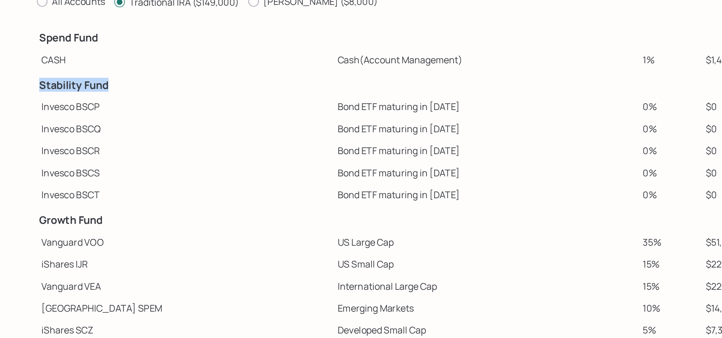
drag, startPoint x: 78, startPoint y: 105, endPoint x: 27, endPoint y: 107, distance: 51.2
click at [27, 107] on h4 "Stability Fund" at bounding box center [121, 107] width 190 height 8
click at [253, 178] on td "Bond ETF maturing in 2029" at bounding box center [316, 178] width 199 height 14
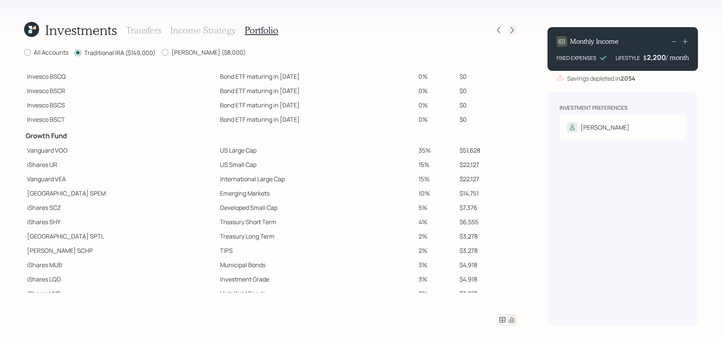
click at [514, 31] on icon at bounding box center [513, 30] width 8 height 8
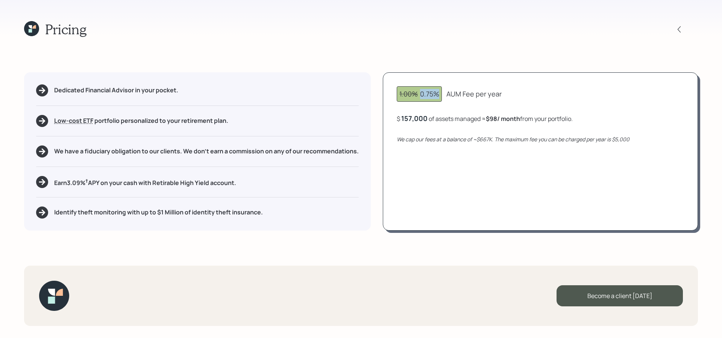
drag, startPoint x: 441, startPoint y: 96, endPoint x: 423, endPoint y: 96, distance: 18.8
click at [423, 96] on div "1.00% 0.75%" at bounding box center [419, 93] width 45 height 15
click at [431, 112] on div "1.00% 0.75% AUM Fee per year $ 157,000 of assets managed ≈ $98 / month from you…" at bounding box center [540, 151] width 315 height 158
click at [38, 35] on icon at bounding box center [31, 28] width 15 height 15
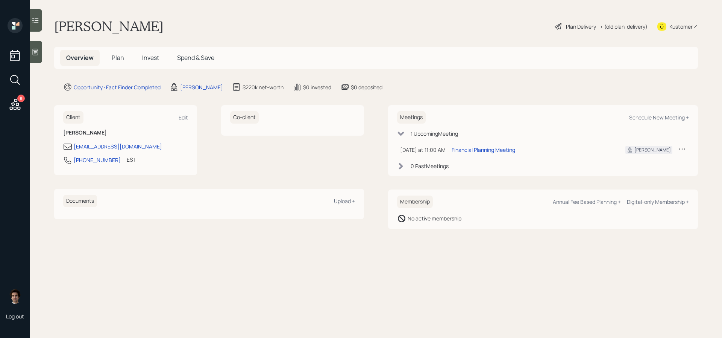
click at [138, 29] on h1 "Edward Polania" at bounding box center [108, 26] width 109 height 17
click at [293, 93] on main "Edward Polania Plan Delivery • (old plan-delivery) Kustomer Overview Plan Inves…" at bounding box center [376, 169] width 692 height 338
click at [685, 30] on div "Kustomer" at bounding box center [681, 27] width 23 height 8
click at [643, 111] on div "Meetings Schedule New Meeting + 1 Upcoming Meeting Today at 11:00 AM Wednesday,…" at bounding box center [543, 140] width 310 height 71
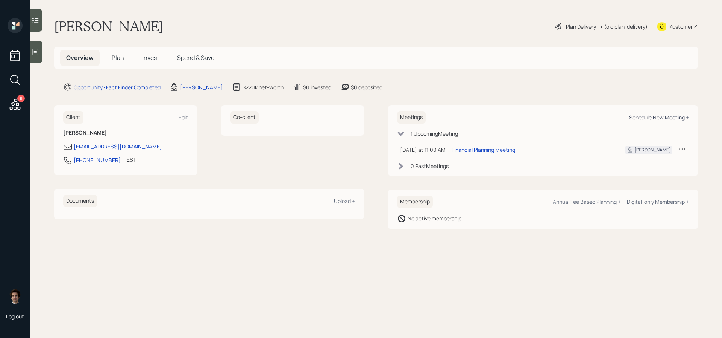
click at [642, 114] on div "Schedule New Meeting +" at bounding box center [659, 117] width 60 height 7
select select "59554aeb-d739-4552-90b9-0d27d70b4bf7"
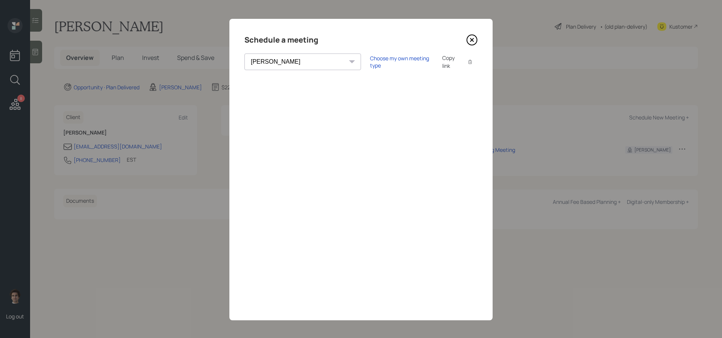
click at [472, 43] on icon at bounding box center [472, 39] width 11 height 11
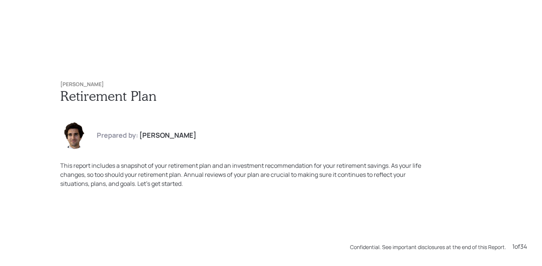
drag, startPoint x: 107, startPoint y: 79, endPoint x: 119, endPoint y: 85, distance: 13.3
click at [119, 85] on div "Edward Polania Retirement Plan Prepared by: Harrison Schaefer This report inclu…" at bounding box center [271, 134] width 452 height 137
copy h6 "Edward Polania"
click at [171, 81] on h6 "Edward Polania" at bounding box center [270, 84] width 421 height 6
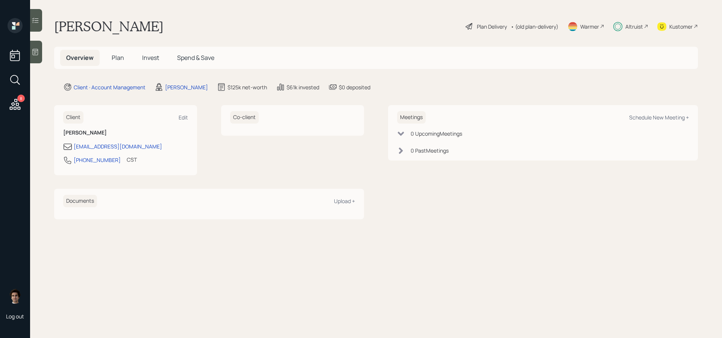
click at [17, 109] on icon at bounding box center [15, 104] width 14 height 14
